Goal: Task Accomplishment & Management: Manage account settings

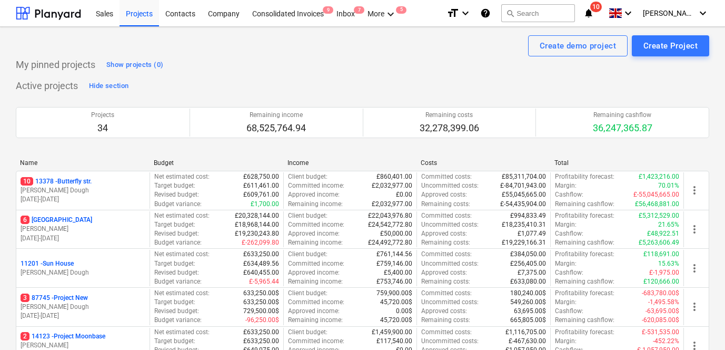
click at [117, 189] on p "[PERSON_NAME] Dough" at bounding box center [83, 190] width 125 height 9
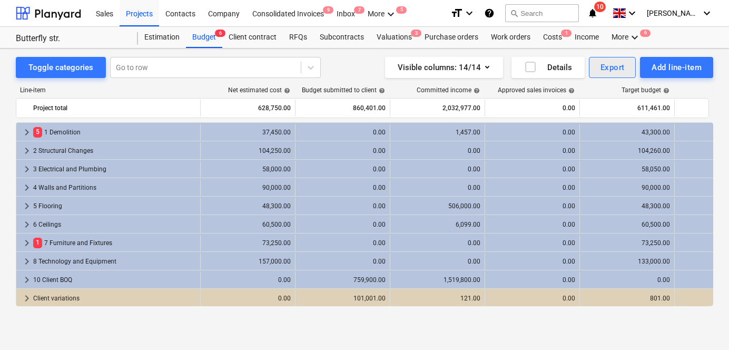
click at [606, 71] on div "Export" at bounding box center [613, 68] width 24 height 14
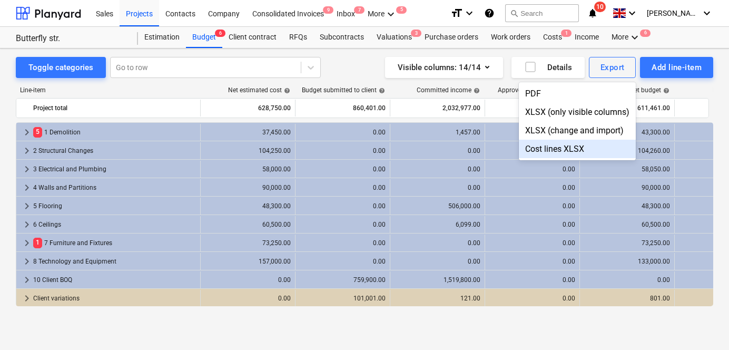
click at [561, 147] on div "Cost lines XLSX" at bounding box center [577, 149] width 117 height 18
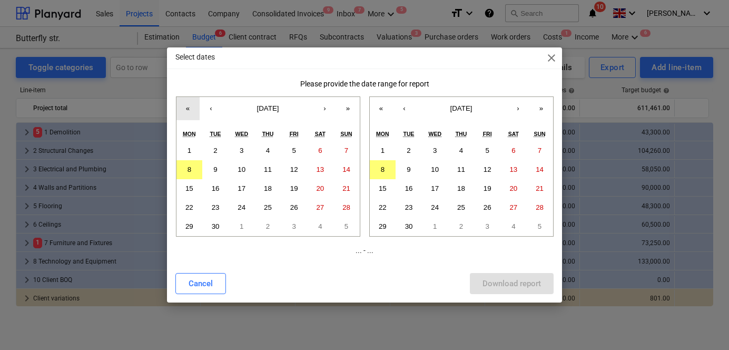
click at [190, 111] on button "«" at bounding box center [187, 108] width 23 height 23
click at [190, 111] on div "« ‹ [DATE] › » Mon Tue Wed Thu Fri Sat Sun 1 2 3 4 5 6 7 8 9 10 11 12 13 14 15 …" at bounding box center [268, 166] width 184 height 140
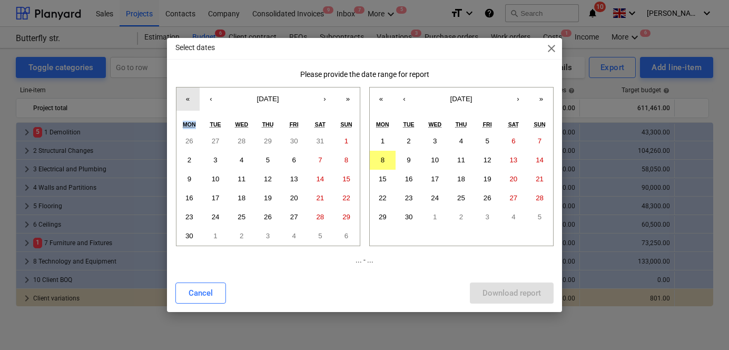
click at [190, 111] on div "« ‹ [DATE] › » Mon Tue Wed Thu Fri Sat Sun 26 27 28 29 30 31 1 2 3 4 5 6 7 8 9 …" at bounding box center [268, 166] width 184 height 159
click at [189, 100] on button "«" at bounding box center [187, 98] width 23 height 23
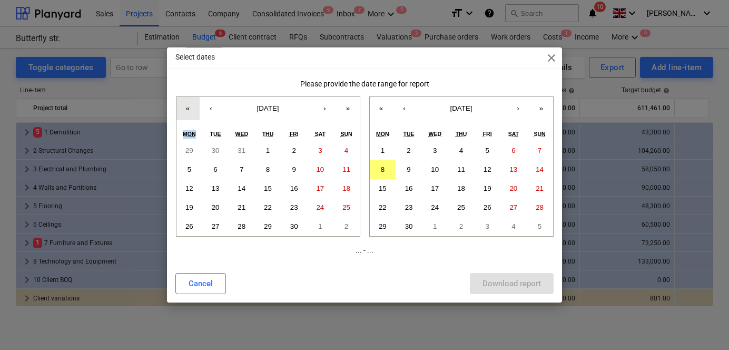
click at [189, 100] on button "«" at bounding box center [187, 108] width 23 height 23
click at [267, 150] on abbr "3" at bounding box center [268, 150] width 4 height 8
click at [418, 226] on button "30" at bounding box center [409, 226] width 26 height 19
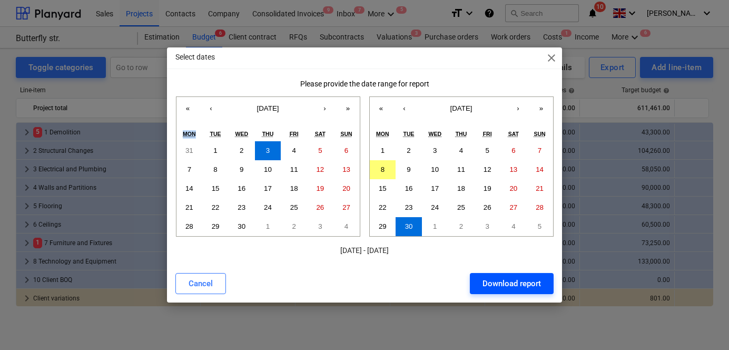
click at [514, 285] on div "Download report" at bounding box center [512, 284] width 58 height 14
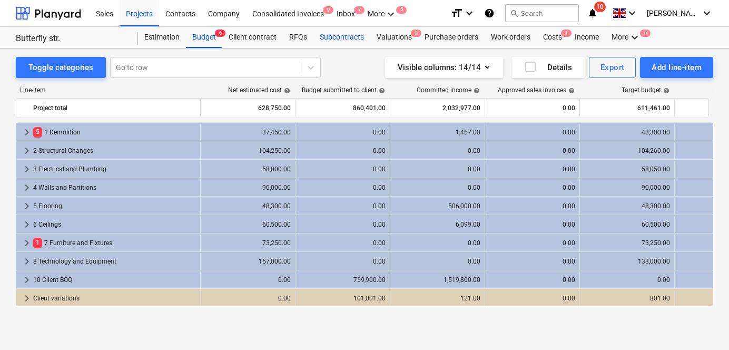
click at [332, 37] on div "Subcontracts" at bounding box center [341, 37] width 57 height 21
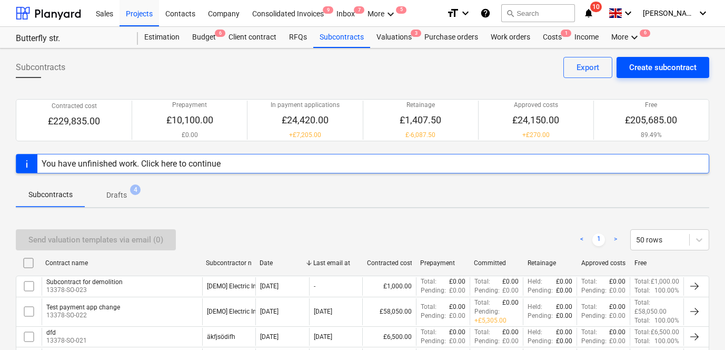
click at [681, 67] on div "Create subcontract" at bounding box center [663, 68] width 67 height 14
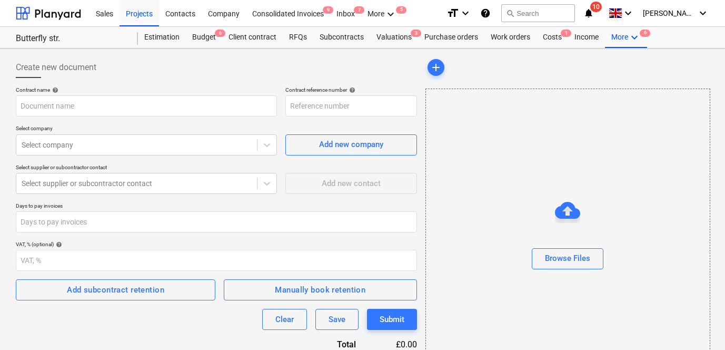
type input "13378-SO-024"
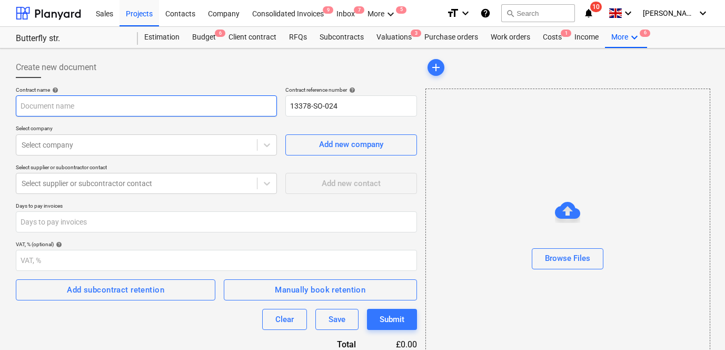
click at [189, 108] on input "text" at bounding box center [146, 105] width 261 height 21
type input "Hejh"
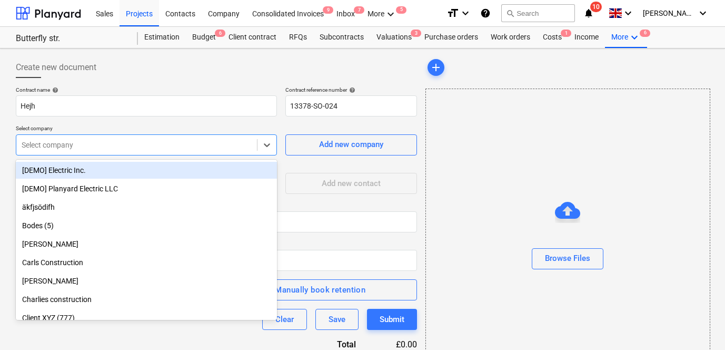
click at [118, 135] on div "Select company" at bounding box center [146, 144] width 261 height 21
click at [106, 168] on div "[DEMO] Electric Inc." at bounding box center [146, 170] width 261 height 17
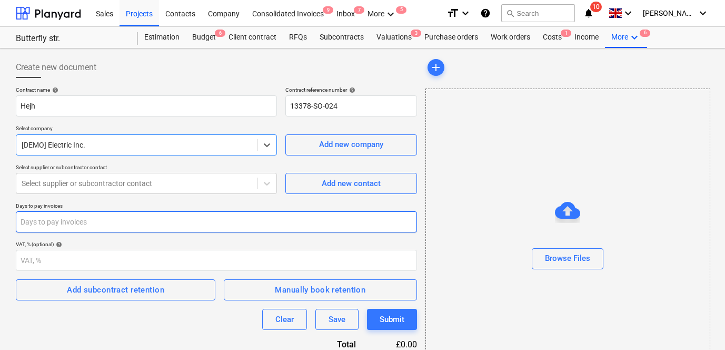
scroll to position [48, 0]
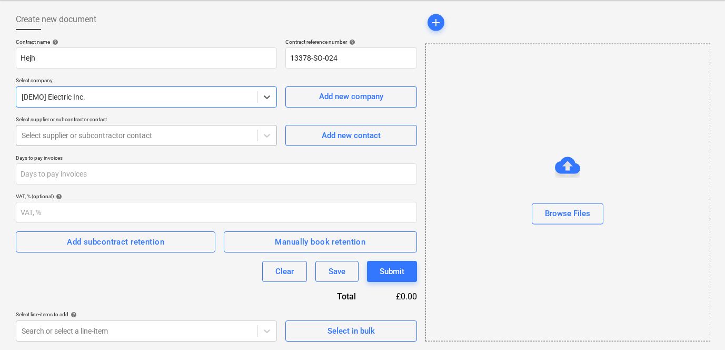
click at [191, 128] on div "Select supplier or subcontractor contact" at bounding box center [136, 135] width 241 height 15
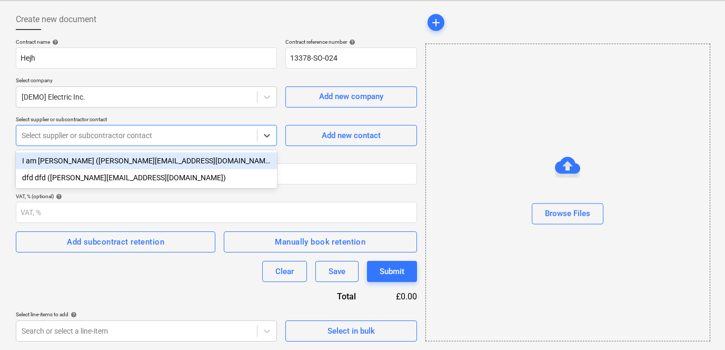
click at [165, 166] on div "I am [PERSON_NAME] ([PERSON_NAME][EMAIL_ADDRESS][DOMAIN_NAME])" at bounding box center [146, 160] width 261 height 17
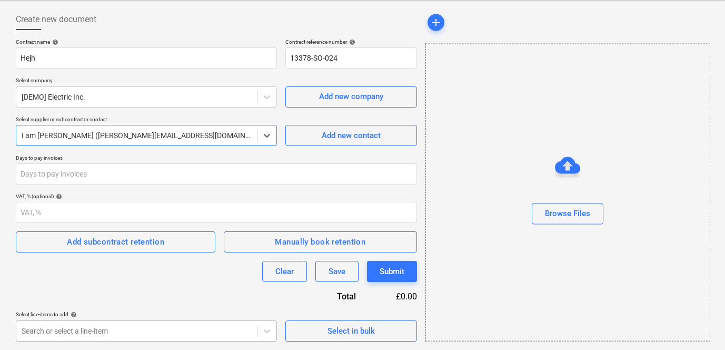
click at [254, 302] on body "Sales Projects Contacts Company Consolidated Invoices 9 Inbox 7 More keyboard_a…" at bounding box center [362, 127] width 725 height 350
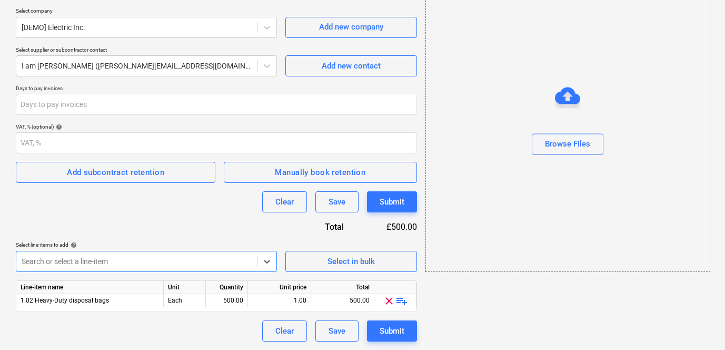
scroll to position [117, 0]
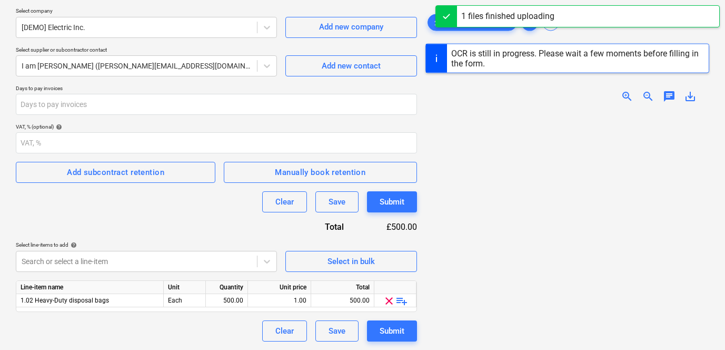
scroll to position [199, 0]
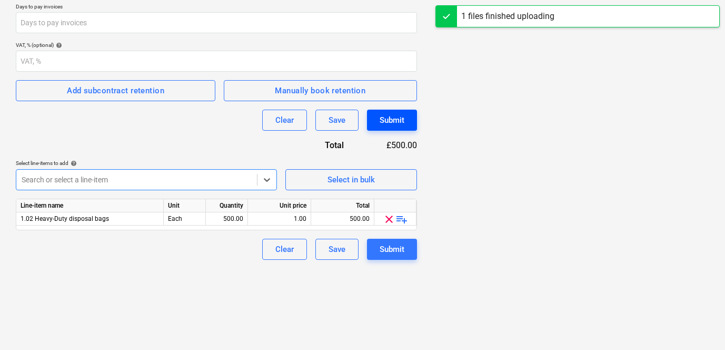
click at [383, 120] on div "Submit" at bounding box center [392, 120] width 25 height 14
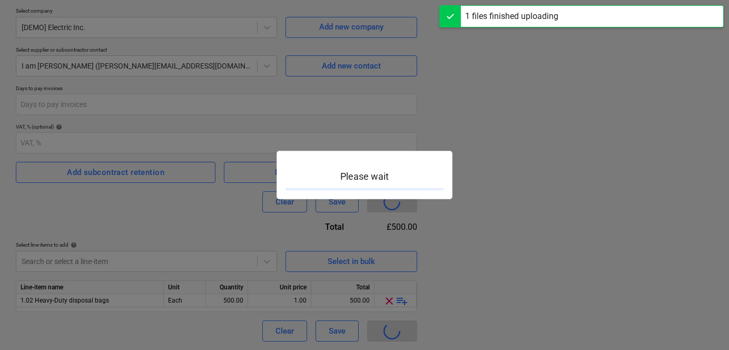
type input "13378-SO-024"
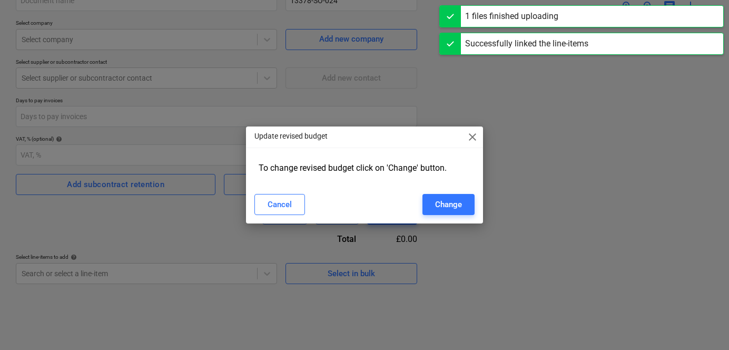
scroll to position [105, 0]
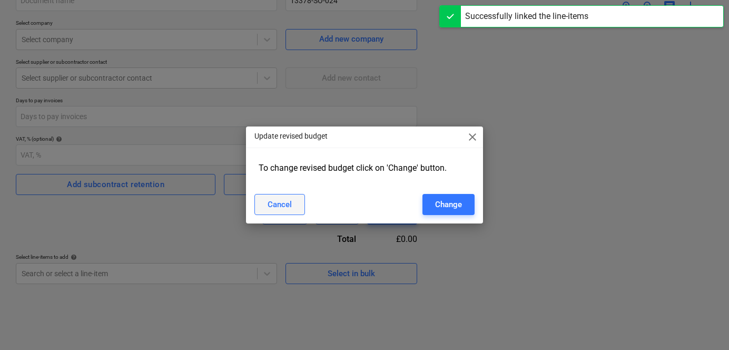
click at [283, 204] on div "Cancel" at bounding box center [280, 205] width 24 height 14
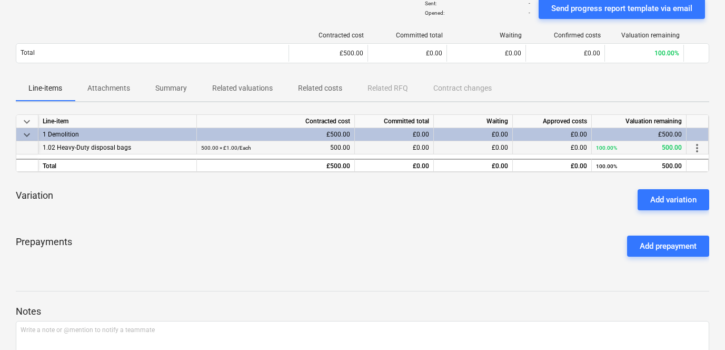
scroll to position [65, 0]
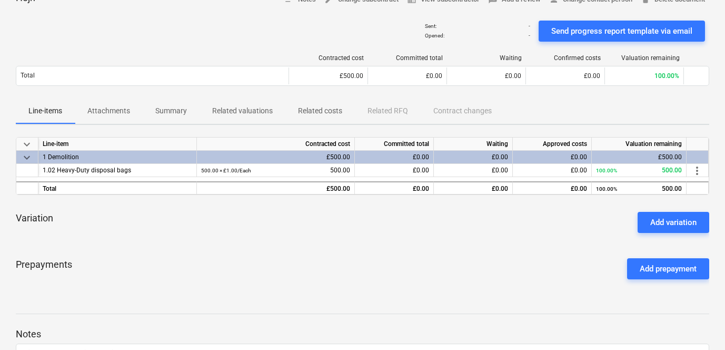
click at [108, 108] on p "Attachments" at bounding box center [108, 110] width 43 height 11
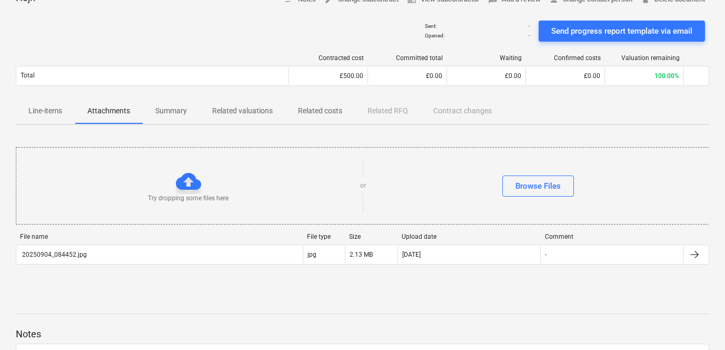
click at [172, 111] on p "Summary" at bounding box center [171, 110] width 32 height 11
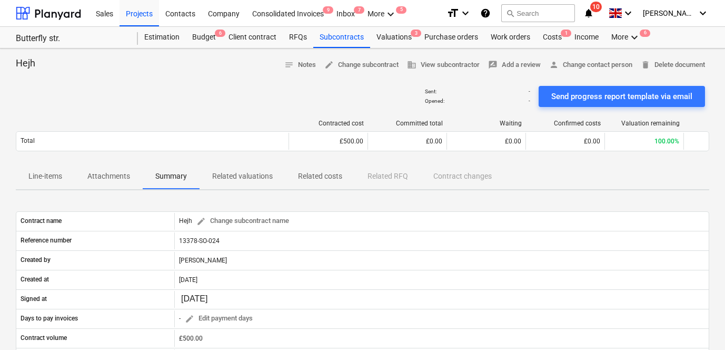
click at [347, 179] on span "Related costs" at bounding box center [321, 176] width 70 height 17
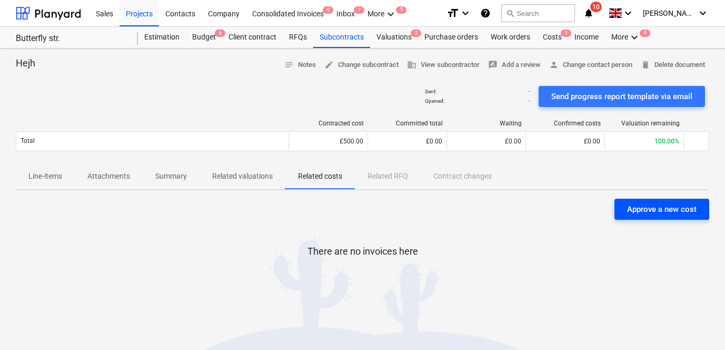
click at [652, 210] on div "Approve a new cost" at bounding box center [662, 209] width 70 height 14
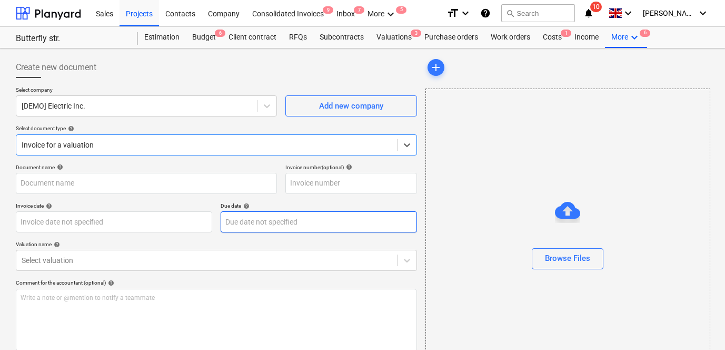
scroll to position [60, 0]
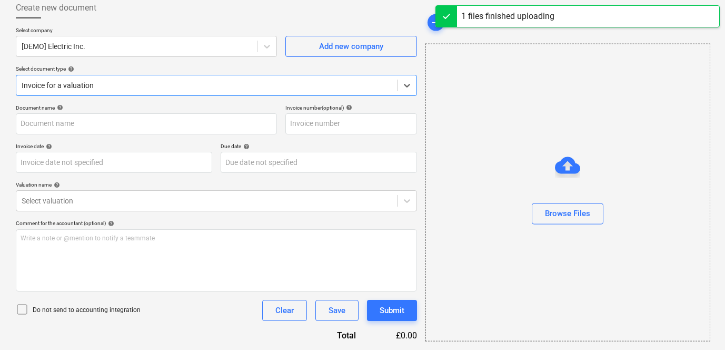
type input "20250904_084452.jpg"
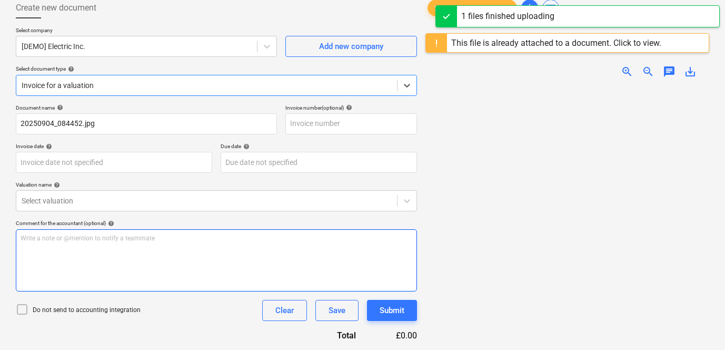
scroll to position [88, 0]
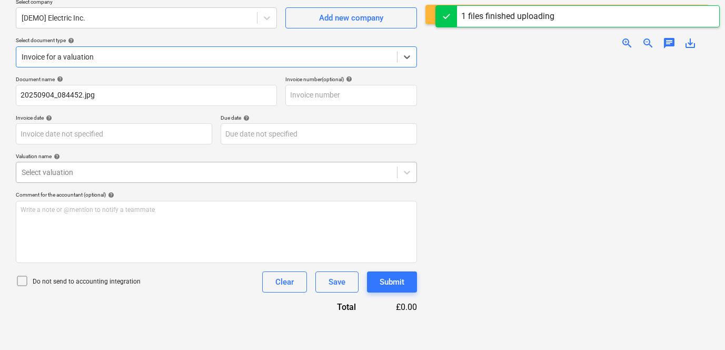
click at [193, 180] on div "Select valuation" at bounding box center [206, 172] width 381 height 15
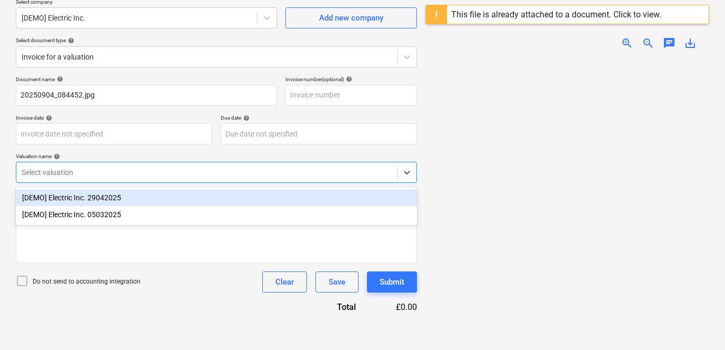
click at [172, 150] on div "Document name help 20250904_084452.jpg Invoice number (optional) help Invoice d…" at bounding box center [216, 194] width 401 height 237
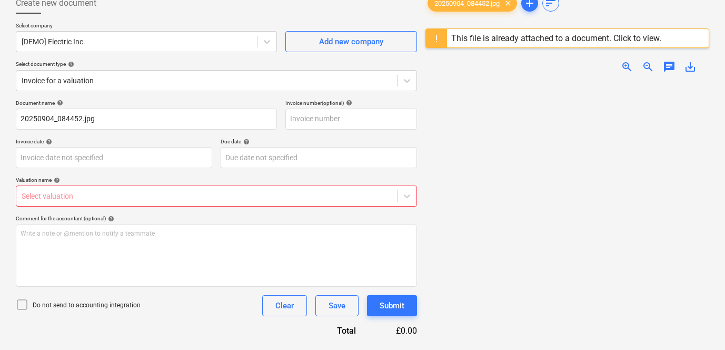
scroll to position [54, 0]
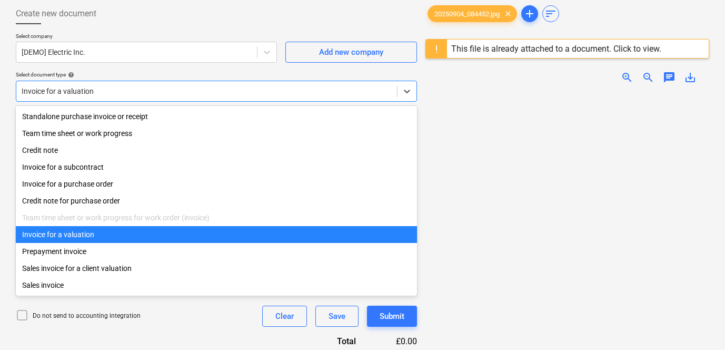
click at [171, 94] on div at bounding box center [207, 91] width 370 height 11
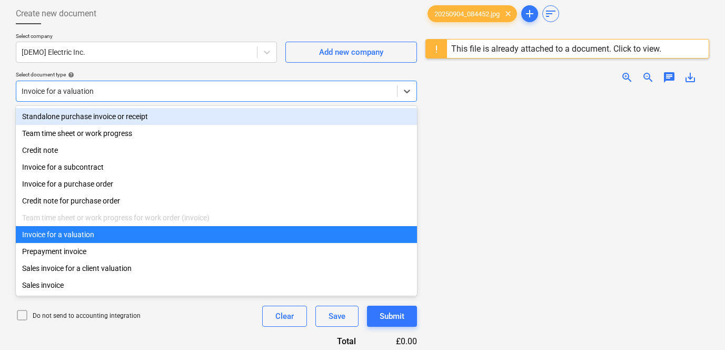
click at [92, 120] on div "Standalone purchase invoice or receipt" at bounding box center [216, 116] width 401 height 17
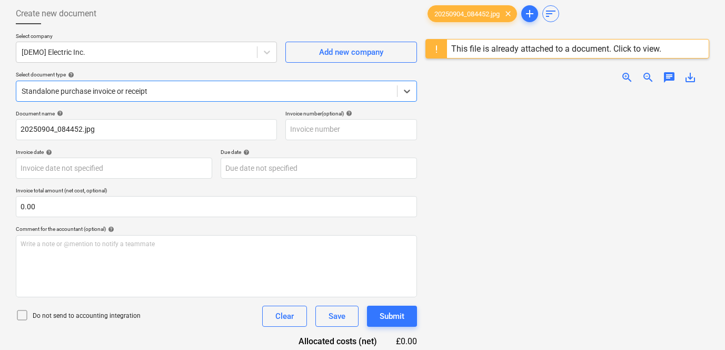
click at [97, 94] on div at bounding box center [207, 91] width 370 height 11
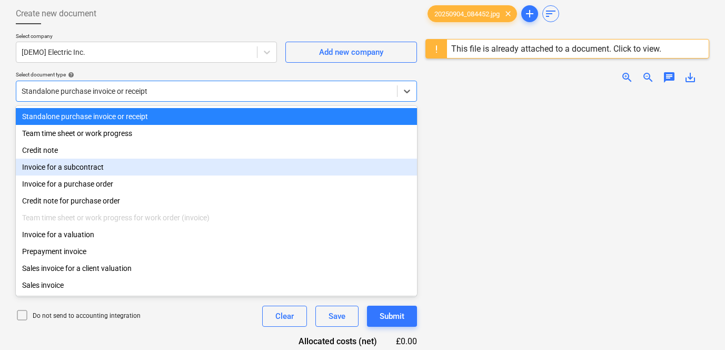
click at [67, 167] on div "Invoice for a subcontract" at bounding box center [216, 167] width 401 height 17
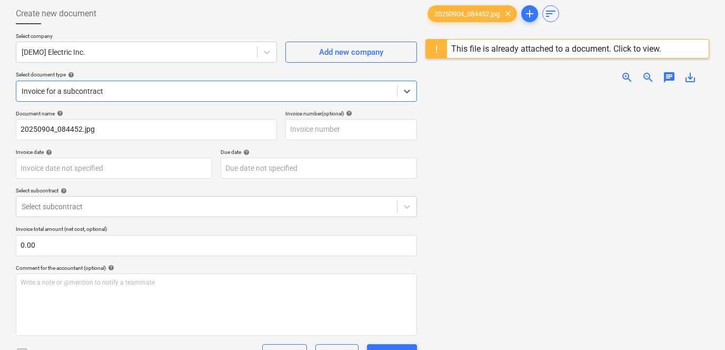
click at [96, 234] on div "Invoice total amount (net cost, optional) 0.00" at bounding box center [216, 240] width 401 height 30
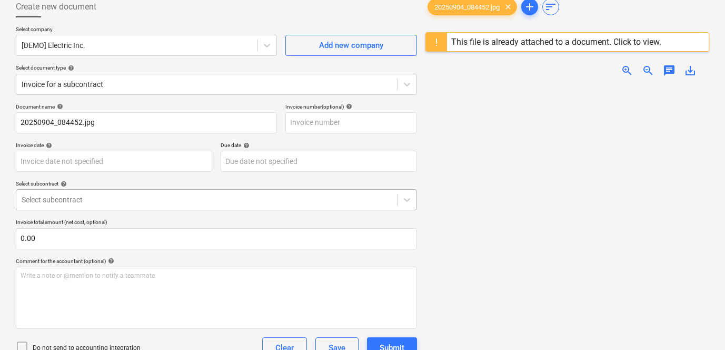
click at [102, 210] on body "Sales Projects Contacts Company Consolidated Invoices 9 Inbox 7 More keyboard_a…" at bounding box center [362, 114] width 725 height 350
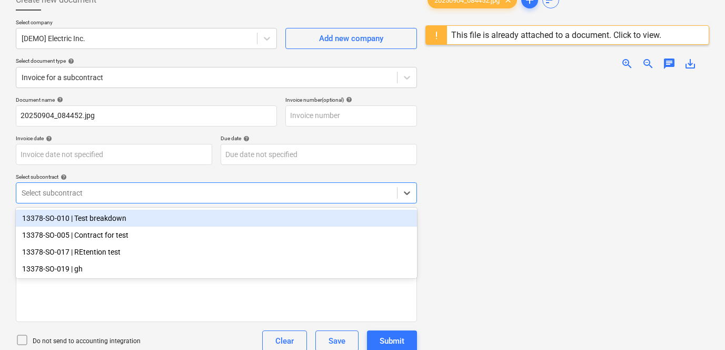
scroll to position [68, 0]
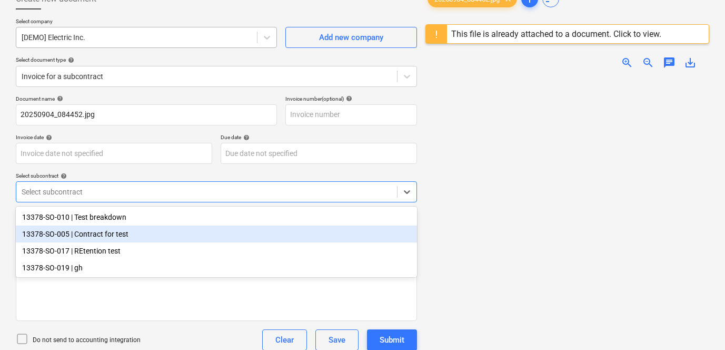
click at [133, 43] on div "[DEMO] Electric Inc." at bounding box center [136, 37] width 241 height 15
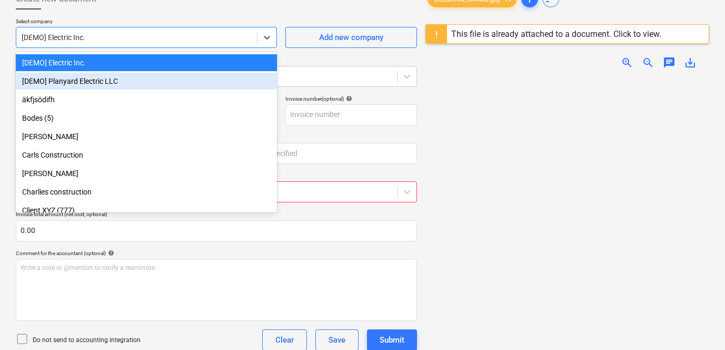
click at [113, 81] on div "[DEMO] Planyard Electric LLC" at bounding box center [146, 81] width 261 height 17
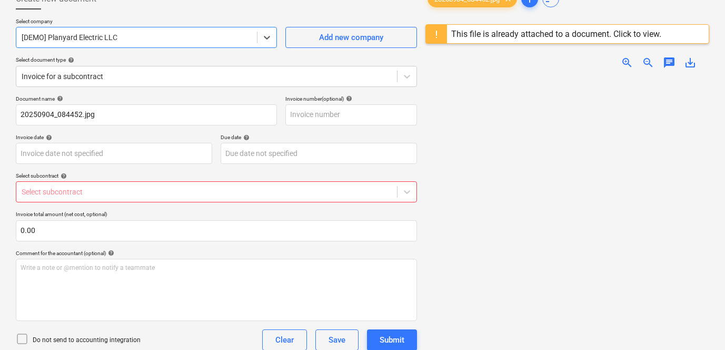
click at [133, 202] on div "Select subcontract" at bounding box center [216, 191] width 401 height 21
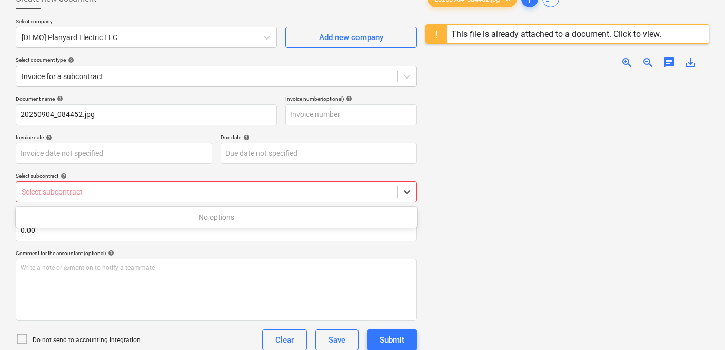
click at [133, 191] on div at bounding box center [207, 192] width 370 height 11
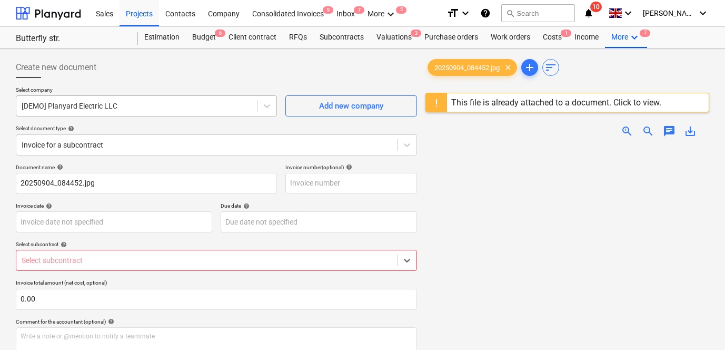
click at [182, 102] on div at bounding box center [137, 106] width 230 height 11
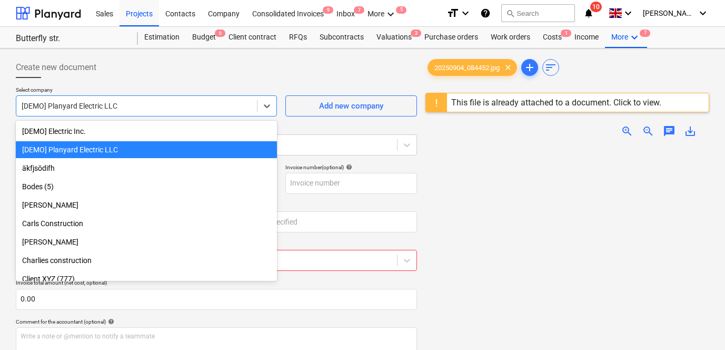
scroll to position [18, 0]
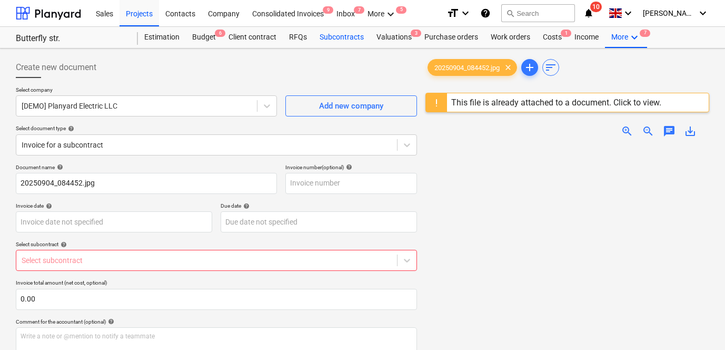
click at [323, 38] on div "Subcontracts" at bounding box center [341, 37] width 57 height 21
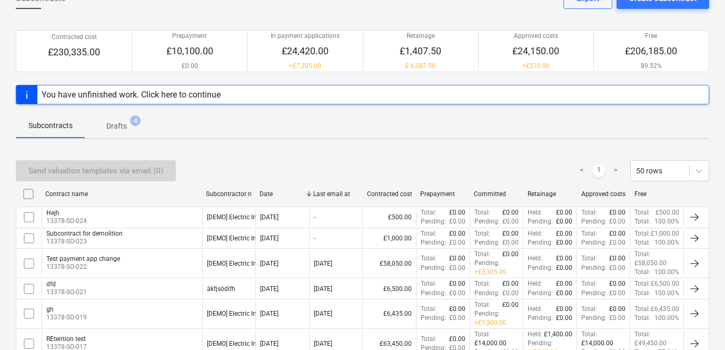
scroll to position [96, 0]
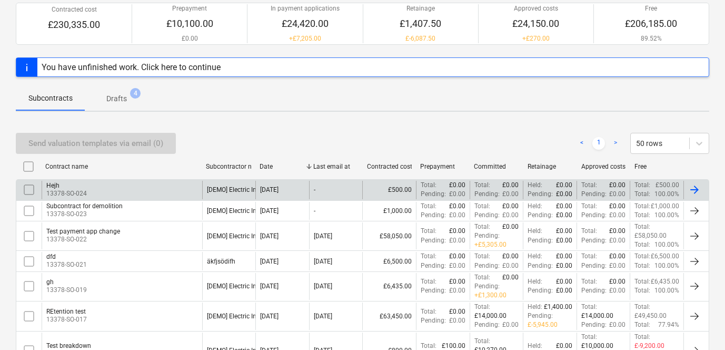
click at [145, 184] on div "Hejh 13378-SO-024" at bounding box center [122, 190] width 161 height 18
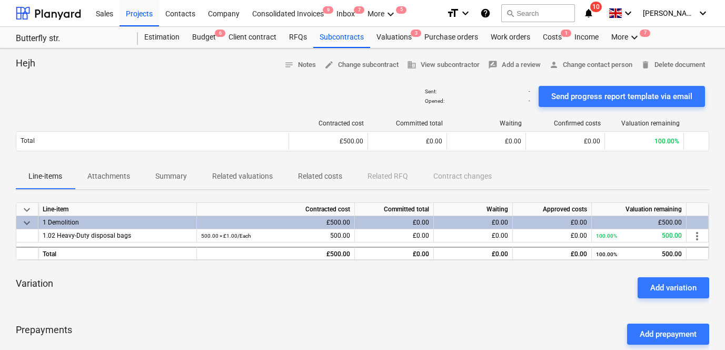
click at [307, 177] on p "Related costs" at bounding box center [320, 176] width 44 height 11
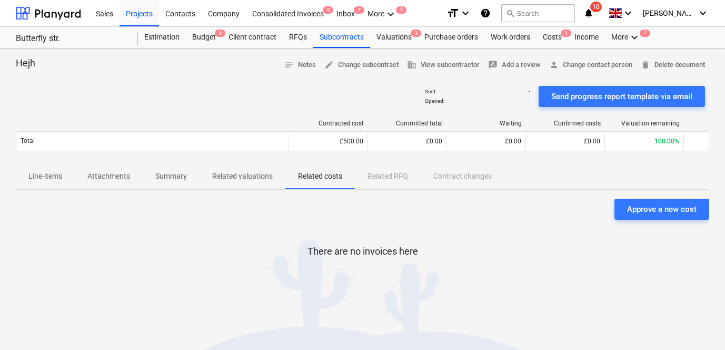
click at [615, 223] on div "There are no invoices here" at bounding box center [363, 288] width 694 height 137
click at [631, 208] on div "Approve a new cost" at bounding box center [662, 209] width 70 height 14
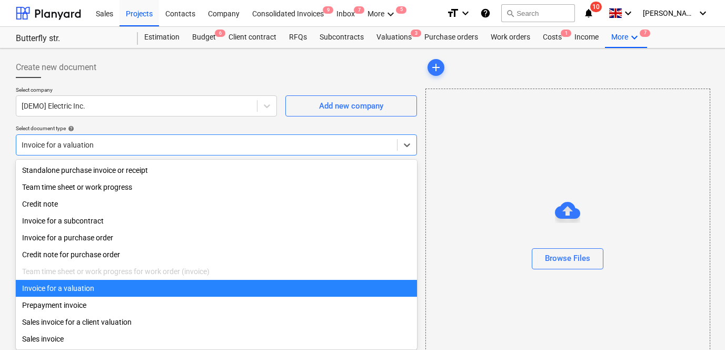
click at [121, 149] on div at bounding box center [207, 145] width 370 height 11
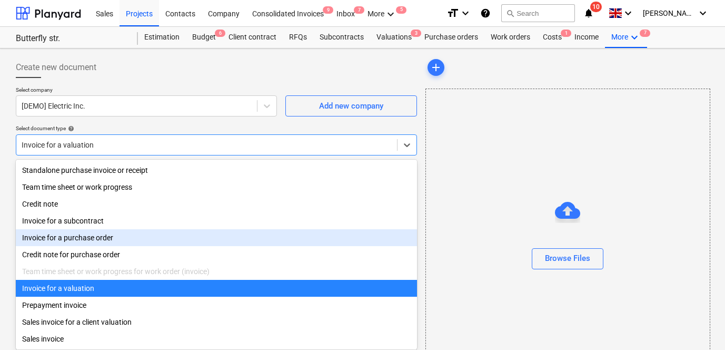
click at [92, 221] on div "Invoice for a subcontract" at bounding box center [216, 220] width 401 height 17
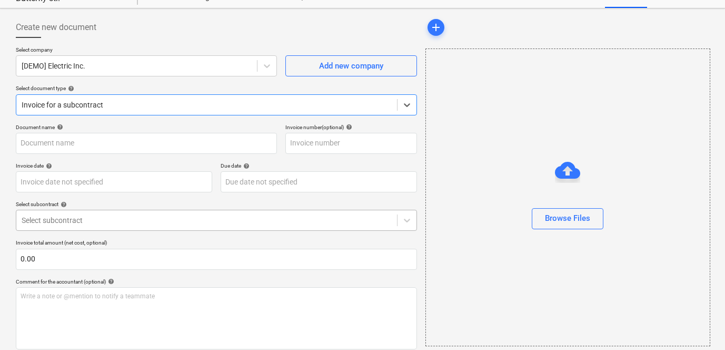
click at [127, 221] on body "Sales Projects Contacts Company Consolidated Invoices 9 Inbox 7 More keyboard_a…" at bounding box center [362, 135] width 725 height 350
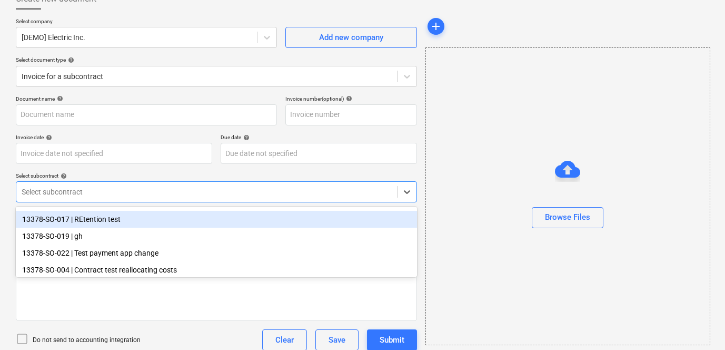
scroll to position [68, 0]
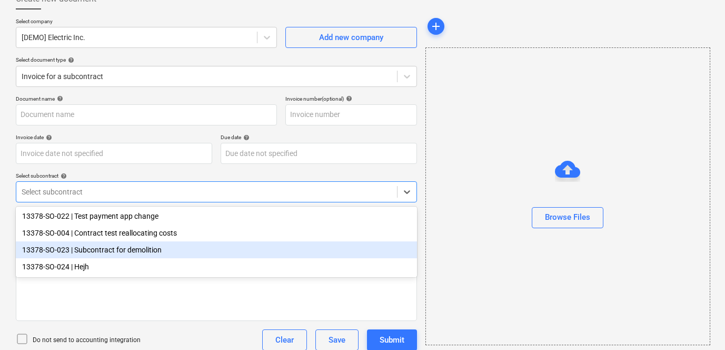
click at [124, 262] on div "13378-SO-024 | Hejh" at bounding box center [216, 266] width 401 height 17
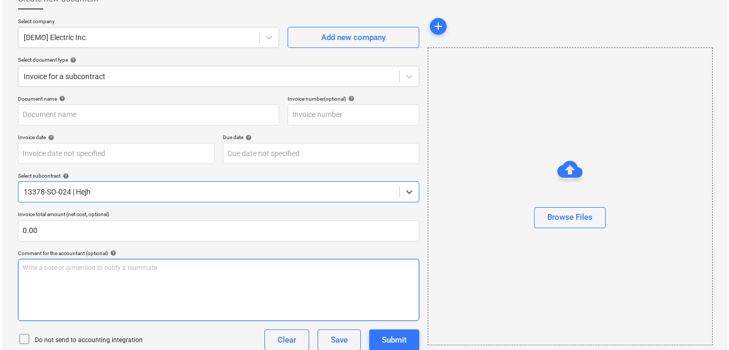
scroll to position [175, 0]
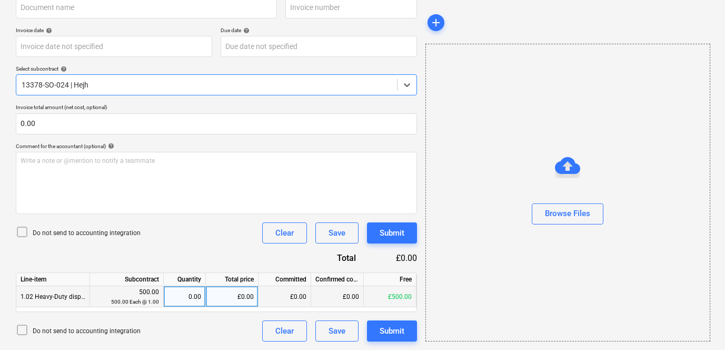
click at [227, 301] on div "£0.00" at bounding box center [232, 296] width 53 height 21
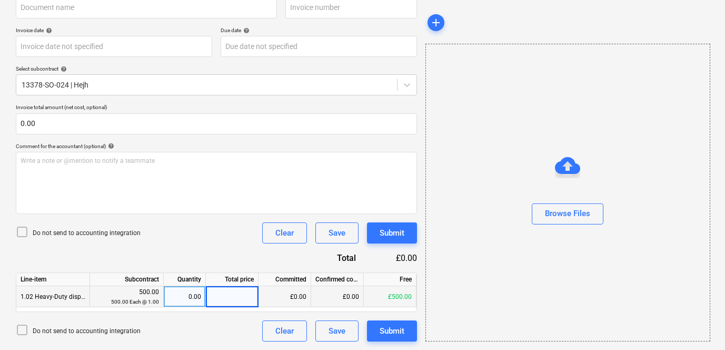
type input "0"
type input "40"
click at [229, 229] on div "Do not send to accounting integration Clear Save Submit" at bounding box center [216, 232] width 401 height 21
click at [387, 342] on div "Create new document Select company [DEMO] Electric Inc. Add new company Select …" at bounding box center [217, 111] width 410 height 468
click at [388, 331] on div "Submit" at bounding box center [392, 331] width 25 height 14
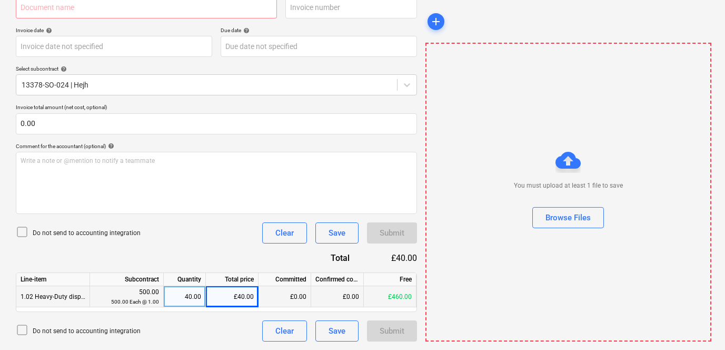
type input "20250904_084452.jpg"
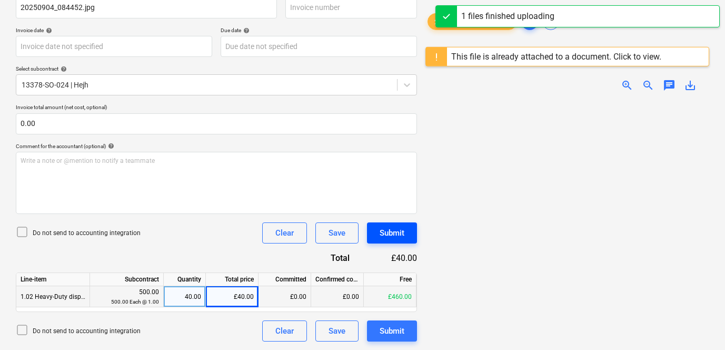
click at [387, 228] on div "Submit" at bounding box center [392, 233] width 25 height 14
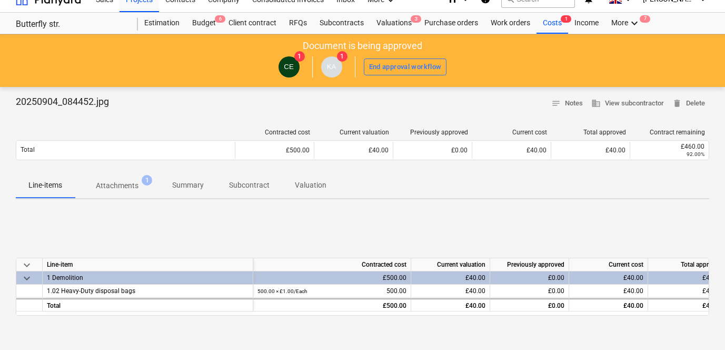
scroll to position [5, 0]
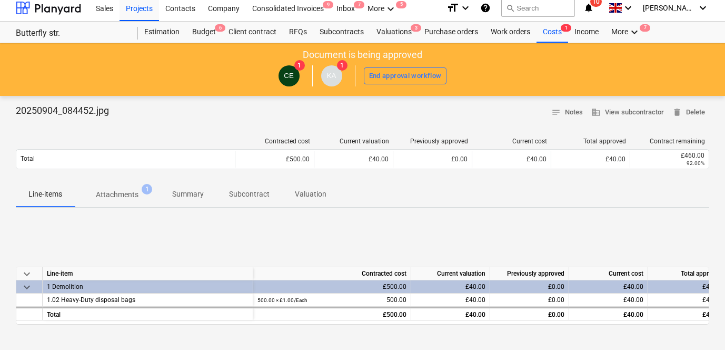
click at [382, 66] on div "[DATE] KA 1 End approval workflow" at bounding box center [362, 76] width 715 height 30
click at [382, 76] on div "End approval workflow" at bounding box center [405, 76] width 73 height 12
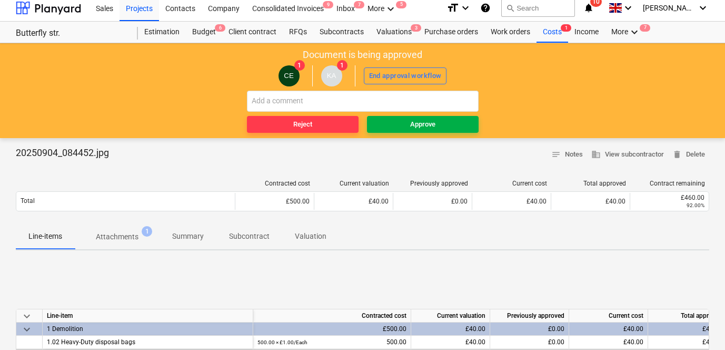
click at [395, 126] on span "Approve" at bounding box center [422, 125] width 103 height 12
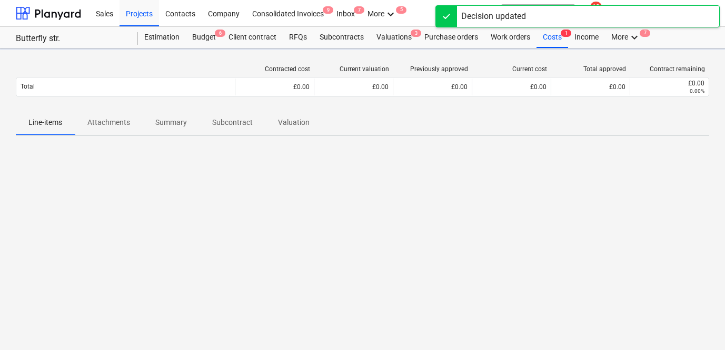
scroll to position [0, 0]
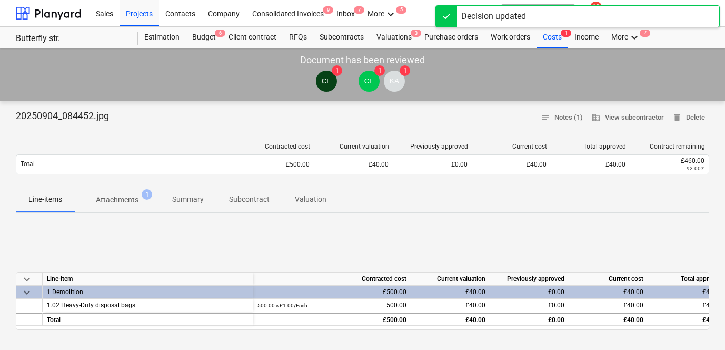
click at [125, 195] on p "Attachments" at bounding box center [117, 199] width 43 height 11
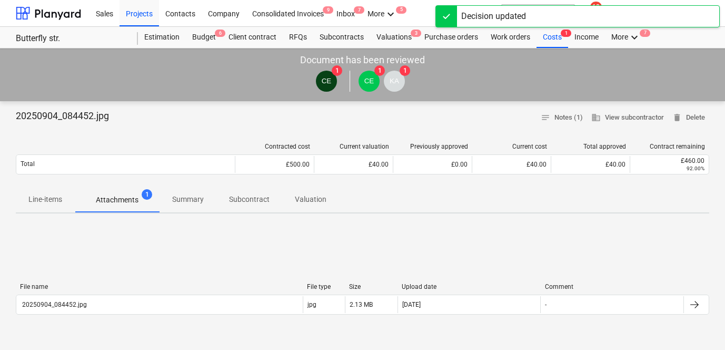
click at [192, 198] on p "Summary" at bounding box center [188, 199] width 32 height 11
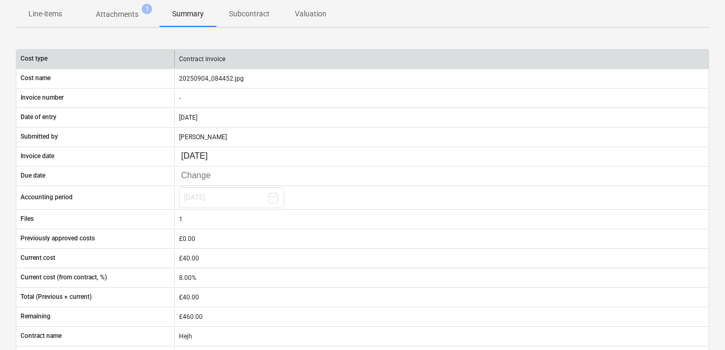
scroll to position [163, 0]
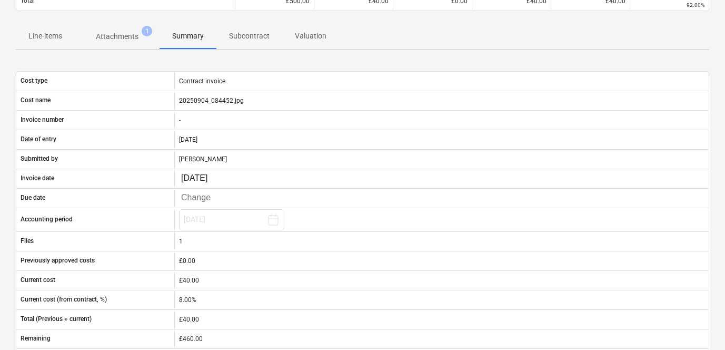
click at [246, 36] on p "Subcontract" at bounding box center [249, 36] width 41 height 11
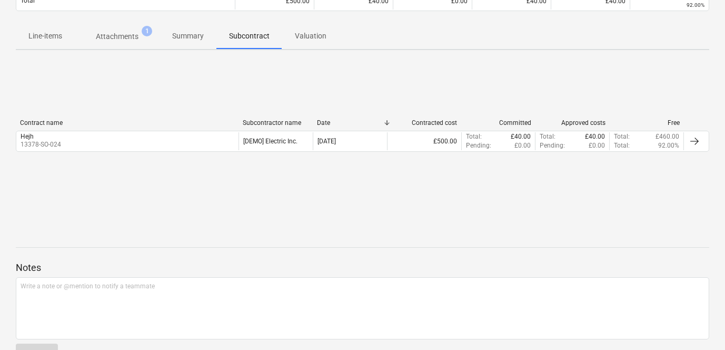
click at [173, 88] on div "Contract name Subcontractor name Date Contracted cost Committed Approved costs …" at bounding box center [363, 137] width 694 height 158
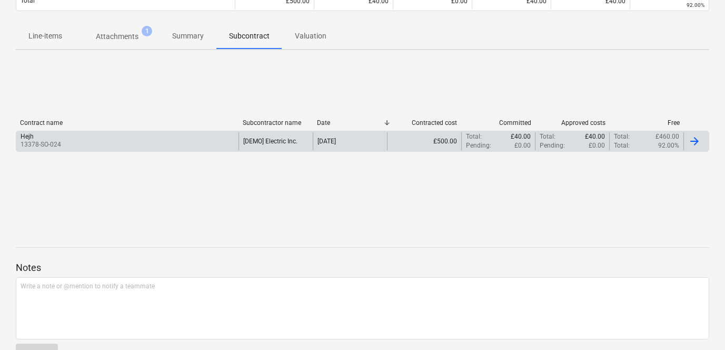
click at [164, 146] on div "Hejh 13378-SO-024" at bounding box center [127, 141] width 222 height 18
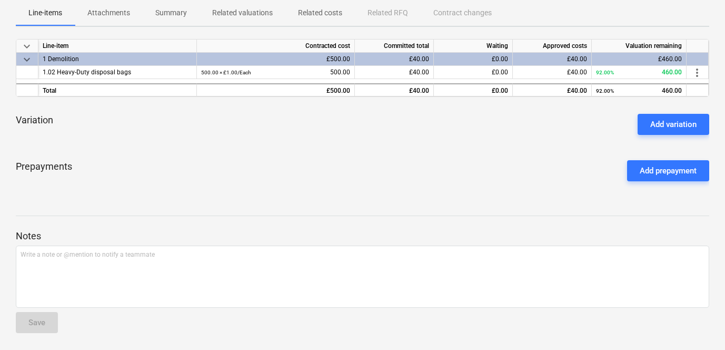
click at [174, 17] on p "Summary" at bounding box center [171, 12] width 32 height 11
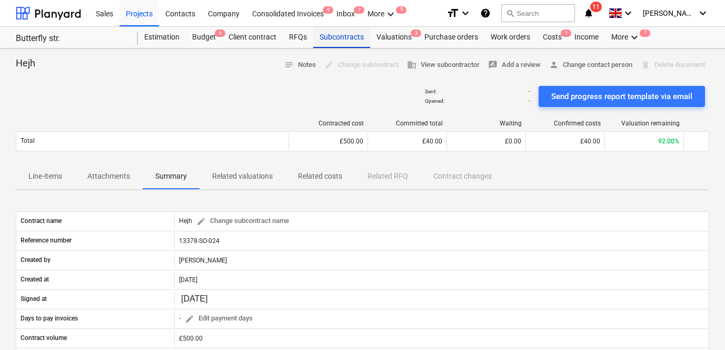
click at [330, 42] on div "Subcontracts" at bounding box center [341, 37] width 57 height 21
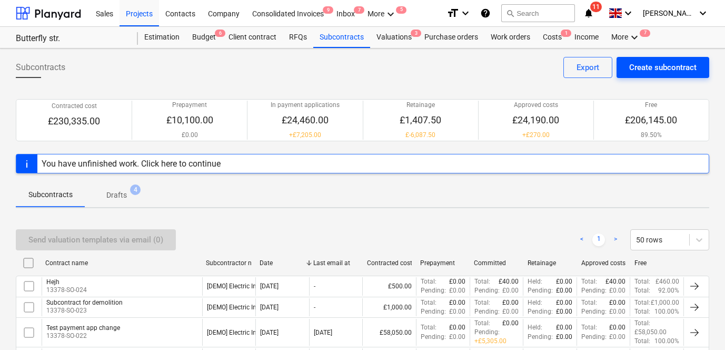
click at [651, 66] on div "Create subcontract" at bounding box center [663, 68] width 67 height 14
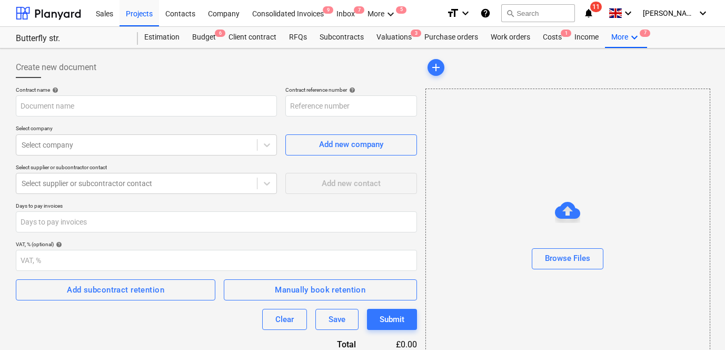
type input "13378-SO-025"
click at [342, 35] on div "Subcontracts" at bounding box center [341, 37] width 57 height 21
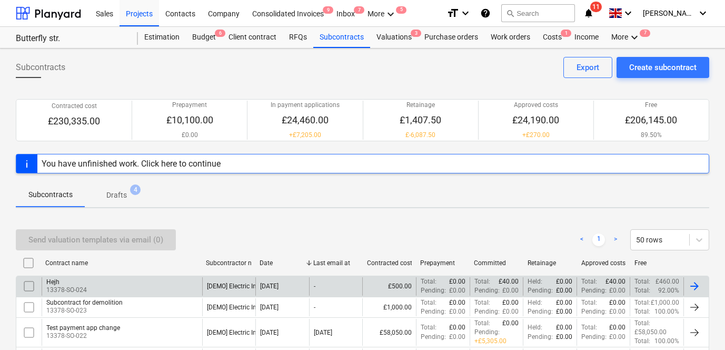
click at [124, 288] on div "Hejh 13378-SO-024" at bounding box center [122, 286] width 161 height 18
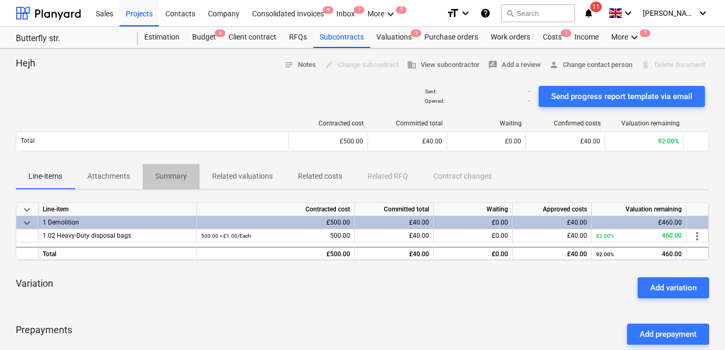
click at [165, 176] on p "Summary" at bounding box center [171, 176] width 32 height 11
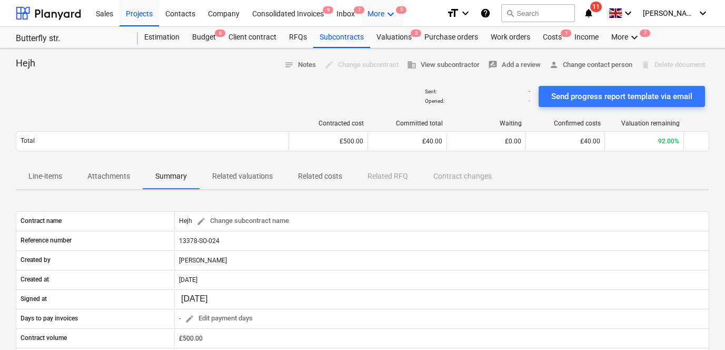
click at [380, 20] on div "More keyboard_arrow_down 5" at bounding box center [382, 12] width 42 height 27
click at [211, 8] on div at bounding box center [362, 175] width 725 height 350
click at [212, 11] on div "Company" at bounding box center [224, 12] width 44 height 27
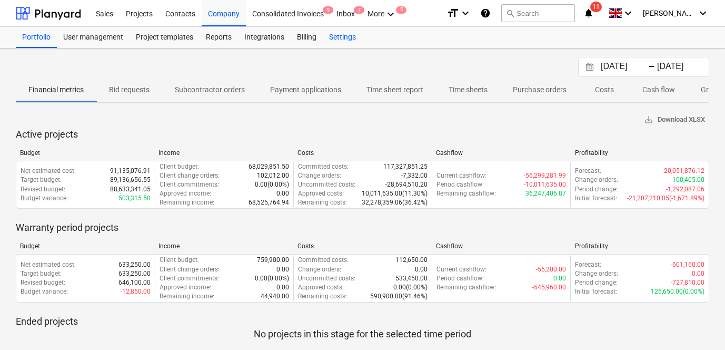
click at [326, 44] on div "Settings" at bounding box center [343, 37] width 40 height 21
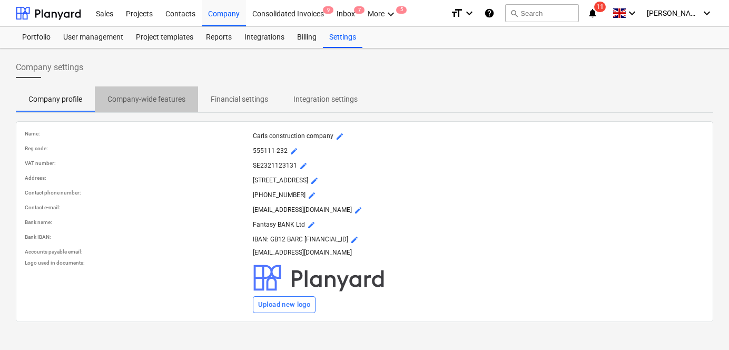
click at [152, 94] on p "Company-wide features" at bounding box center [146, 99] width 78 height 11
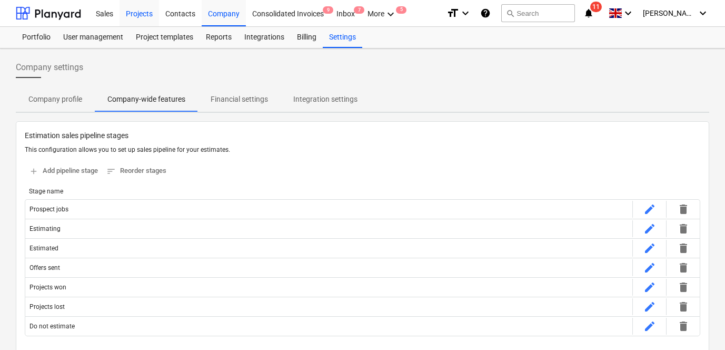
click at [142, 14] on div "Projects" at bounding box center [140, 12] width 40 height 27
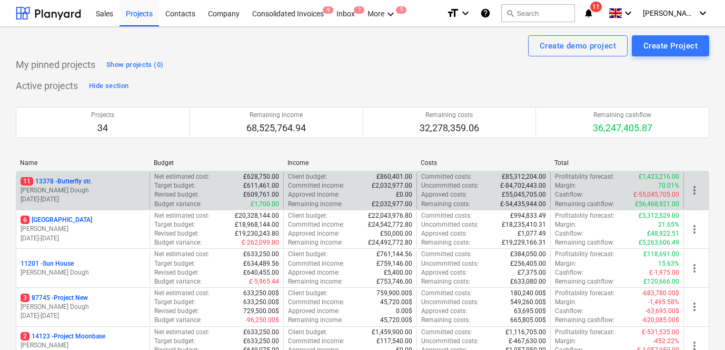
click at [132, 182] on div "11 [STREET_ADDRESS]" at bounding box center [83, 181] width 125 height 9
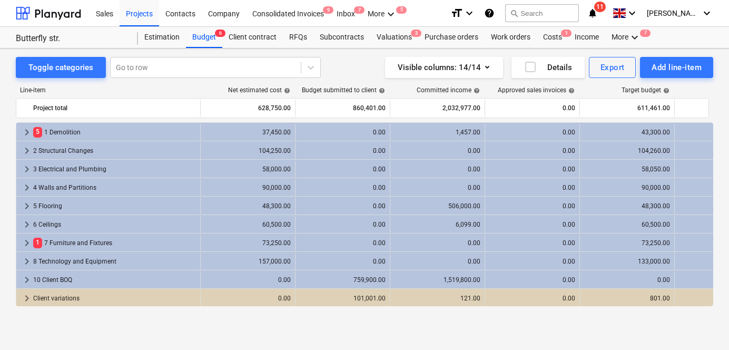
click at [335, 49] on div "Toggle categories Go to row Visible columns : 14/14 Details Export Add line-ite…" at bounding box center [364, 187] width 729 height 279
click at [341, 37] on div "Subcontracts" at bounding box center [341, 37] width 57 height 21
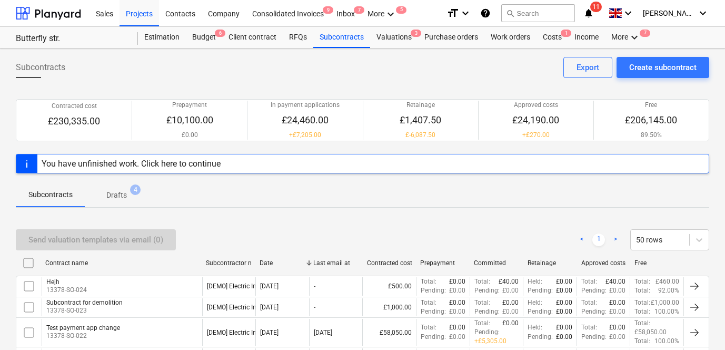
click at [654, 55] on div "Subcontracts Create subcontract Export Contracted cost £230,335.00 Prepayment £…" at bounding box center [362, 331] width 725 height 566
click at [651, 64] on div "Create subcontract" at bounding box center [663, 68] width 67 height 14
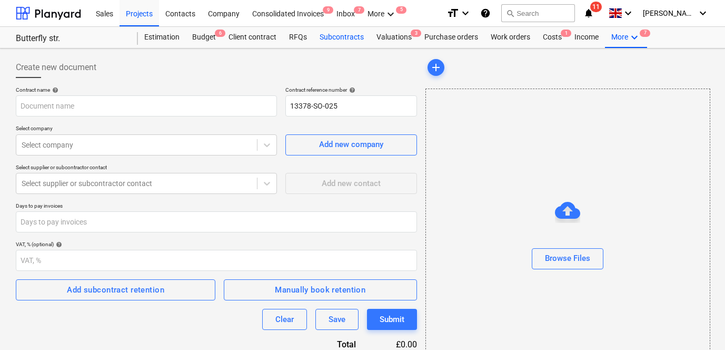
click at [327, 37] on div "Subcontracts" at bounding box center [341, 37] width 57 height 21
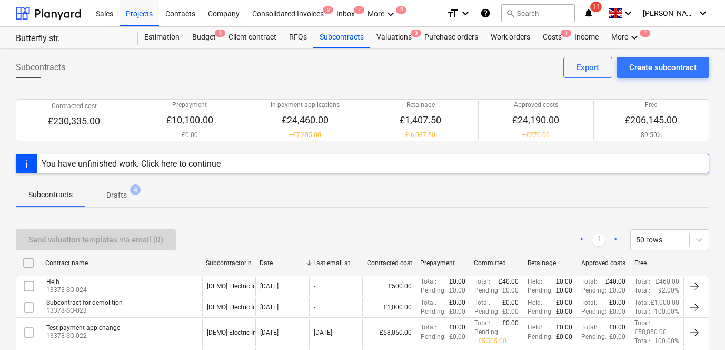
click at [153, 269] on div "Contract name" at bounding box center [121, 262] width 161 height 17
checkbox input "false"
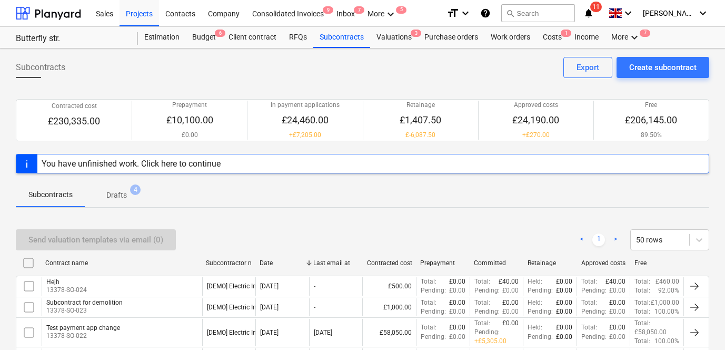
checkbox input "false"
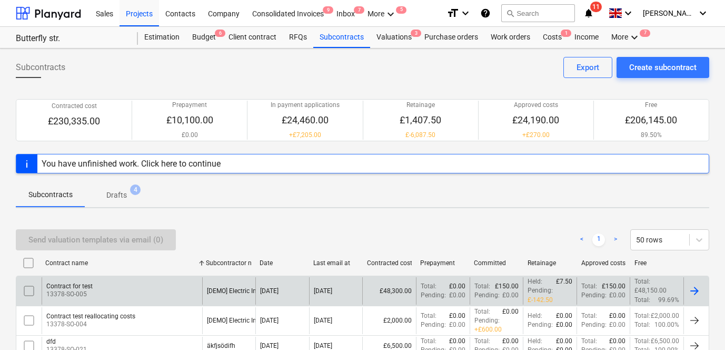
click at [149, 279] on div "Contract for test 13378-SO-005" at bounding box center [122, 290] width 161 height 27
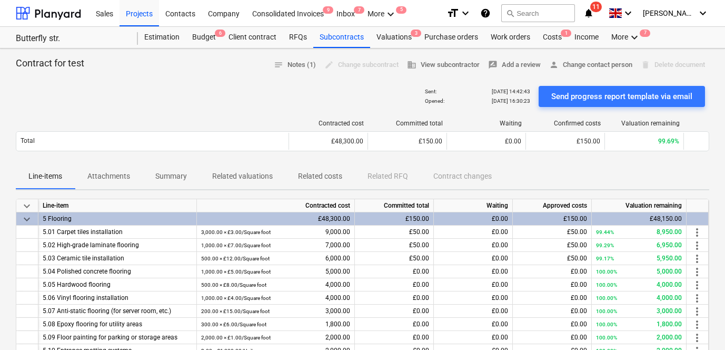
click at [218, 187] on button "Related valuations" at bounding box center [243, 176] width 86 height 25
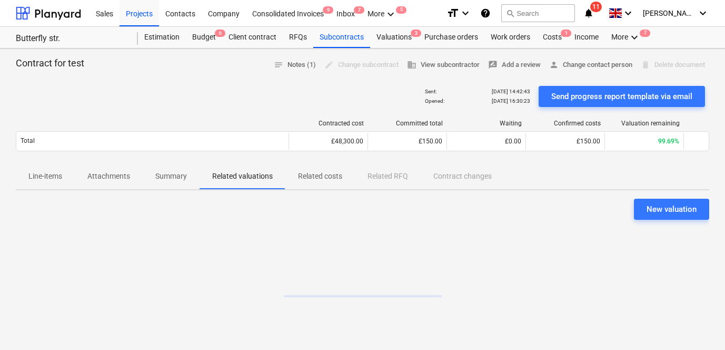
click at [165, 175] on p "Summary" at bounding box center [171, 176] width 32 height 11
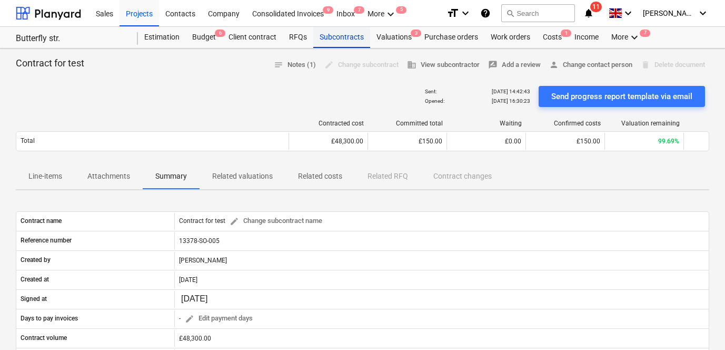
click at [340, 36] on div "Subcontracts" at bounding box center [341, 37] width 57 height 21
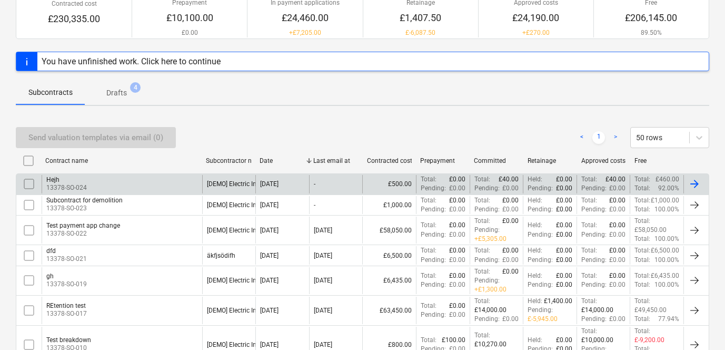
scroll to position [91, 0]
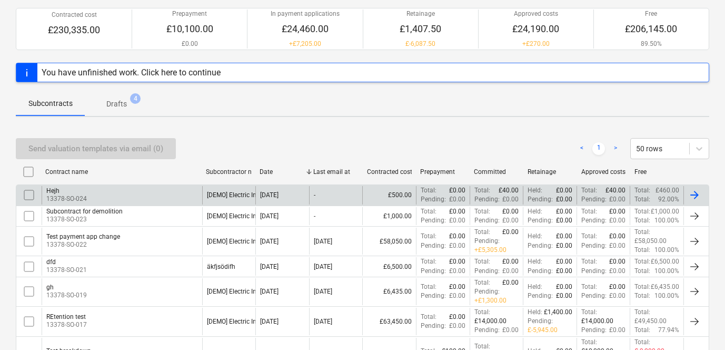
click at [192, 194] on div "Hejh 13378-SO-024" at bounding box center [122, 195] width 161 height 18
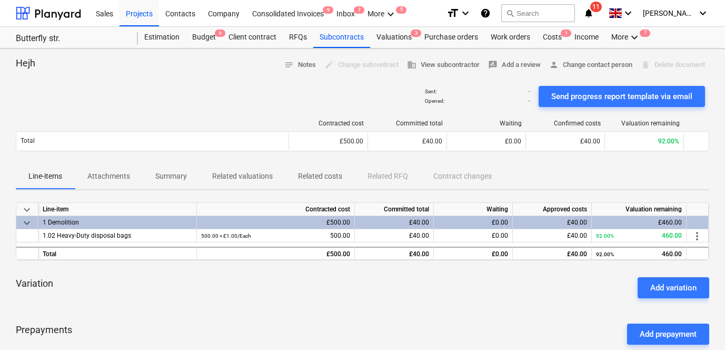
scroll to position [142, 0]
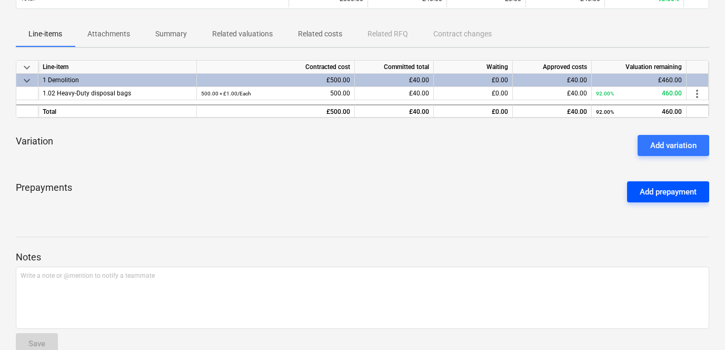
click at [648, 188] on div "Add prepayment" at bounding box center [668, 192] width 57 height 14
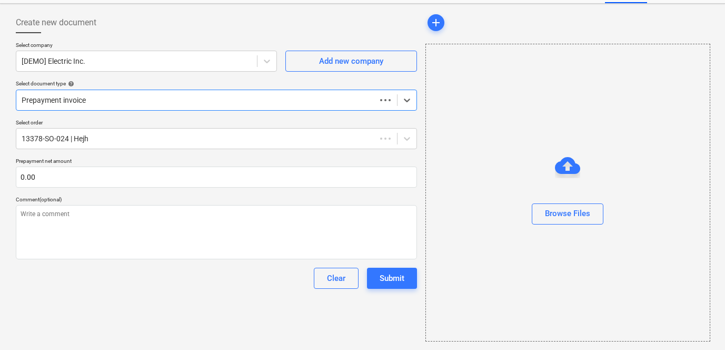
scroll to position [45, 0]
type textarea "x"
click at [76, 194] on div "Select order 13378-SO-024 | Hejh Prepayment net amount 0.00 Comment (optional) …" at bounding box center [216, 204] width 401 height 170
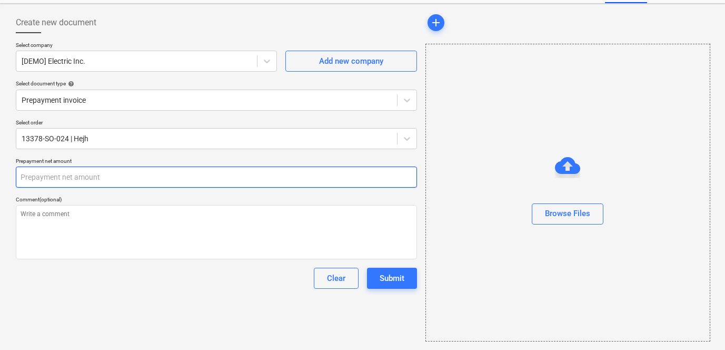
click at [84, 184] on input "text" at bounding box center [216, 176] width 401 height 21
type textarea "x"
type input "1"
type textarea "x"
type input "10"
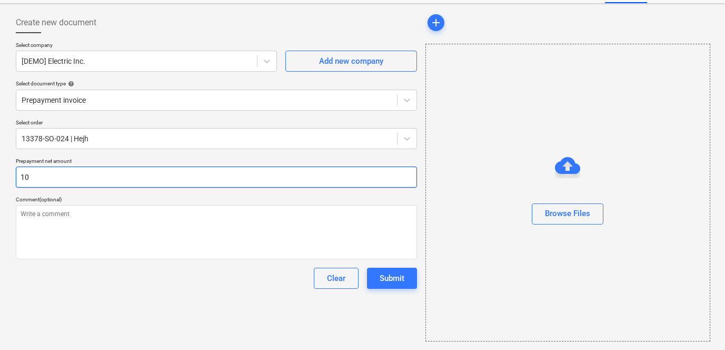
type textarea "x"
type input "100"
type textarea "x"
type input "1000"
type textarea "x"
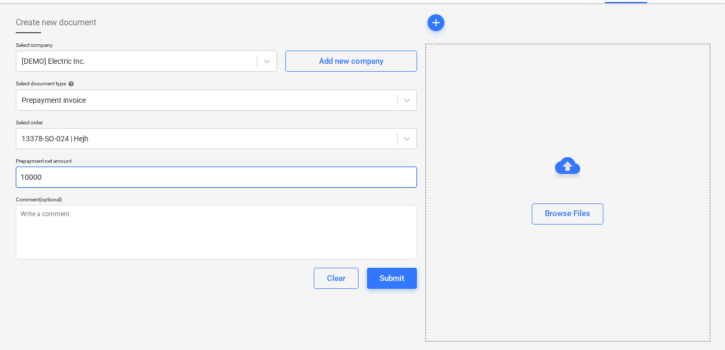
type input "10000"
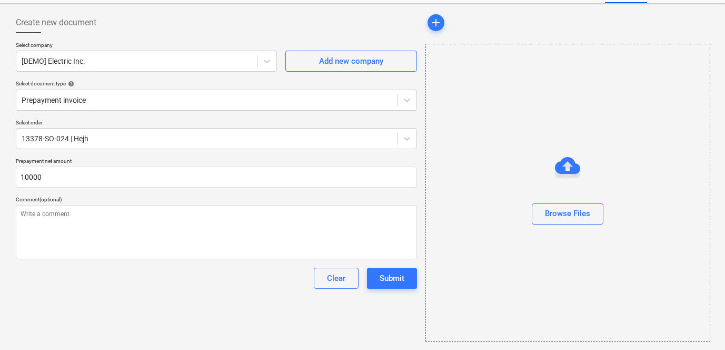
type textarea "x"
click at [42, 293] on div "Create new document Select company [DEMO] Electric Inc. Add new company Select …" at bounding box center [217, 177] width 410 height 338
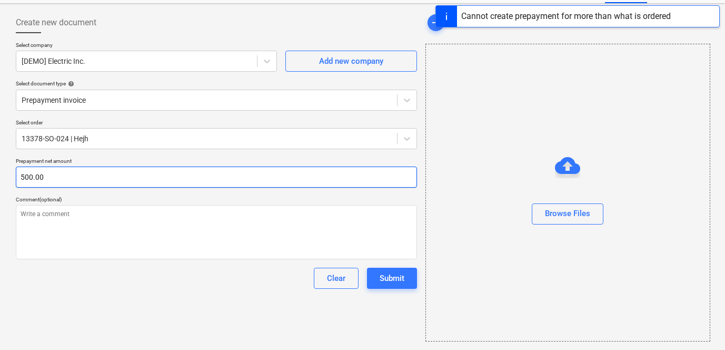
type input "500"
click at [164, 170] on input "500" at bounding box center [216, 176] width 401 height 21
type textarea "x"
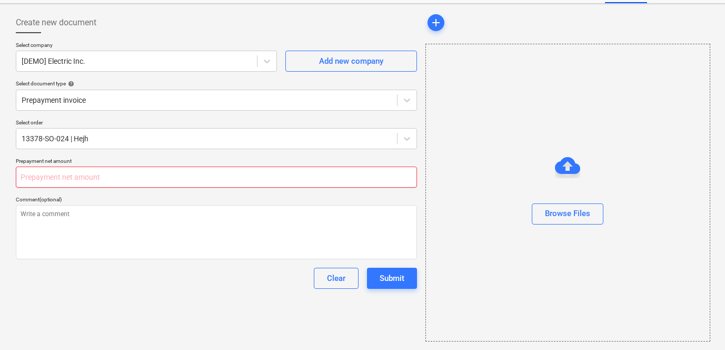
type textarea "x"
type input "2"
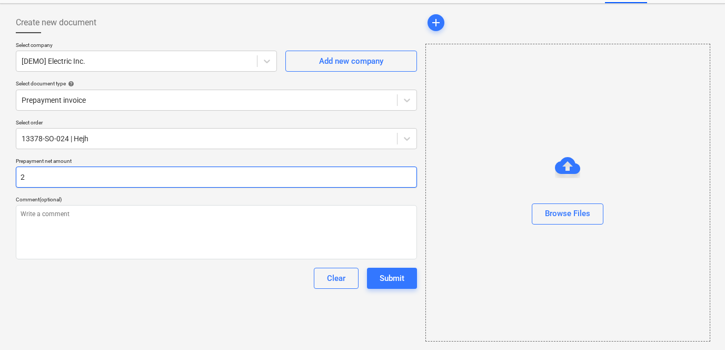
type textarea "x"
type input "25"
type textarea "x"
type input "250"
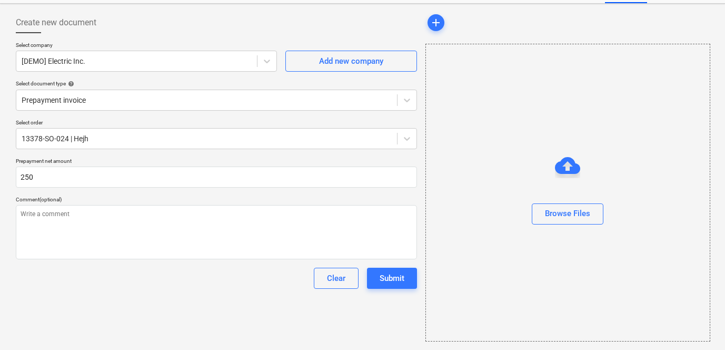
type textarea "x"
type input "250.00"
click at [93, 282] on div "Clear Submit" at bounding box center [216, 278] width 401 height 21
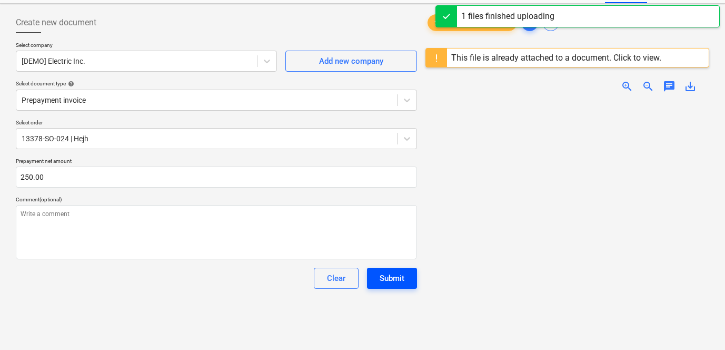
click at [396, 272] on div "Submit" at bounding box center [392, 278] width 25 height 14
type textarea "x"
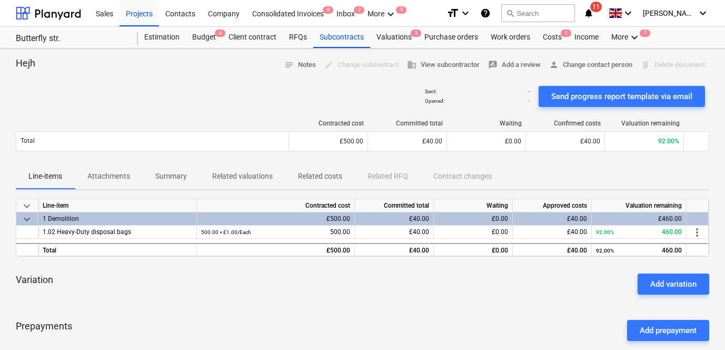
click at [318, 168] on span "Related costs" at bounding box center [321, 176] width 70 height 17
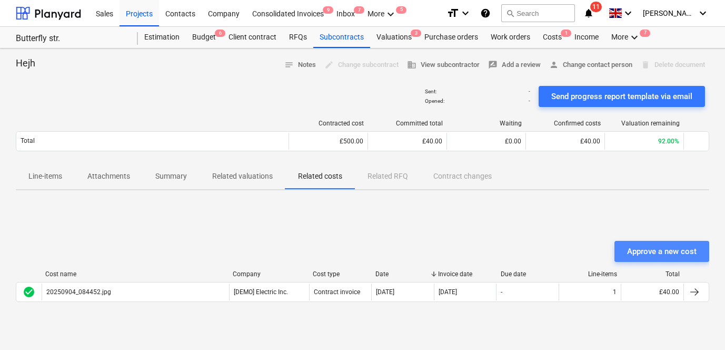
click at [626, 247] on button "Approve a new cost" at bounding box center [662, 251] width 95 height 21
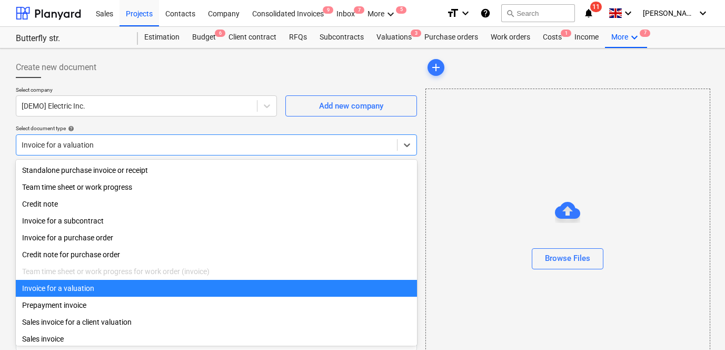
click at [201, 149] on div "Invoice for a valuation" at bounding box center [216, 144] width 401 height 21
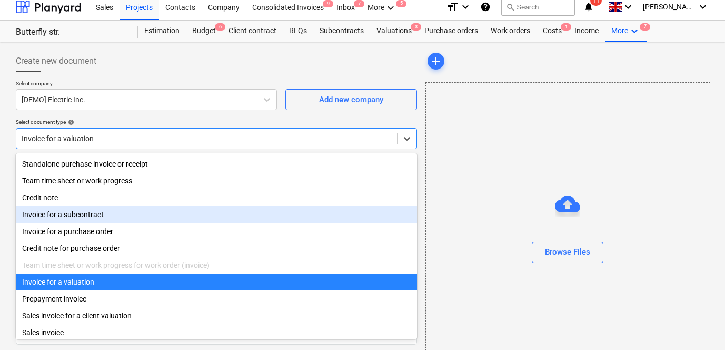
click at [146, 221] on div "Invoice for a subcontract" at bounding box center [216, 214] width 401 height 17
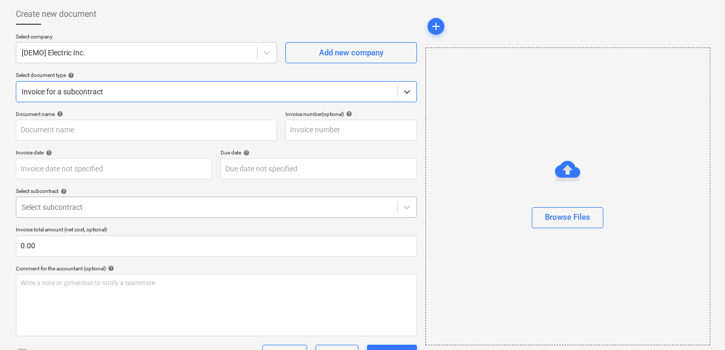
click at [164, 202] on div "Select subcontract" at bounding box center [216, 207] width 401 height 21
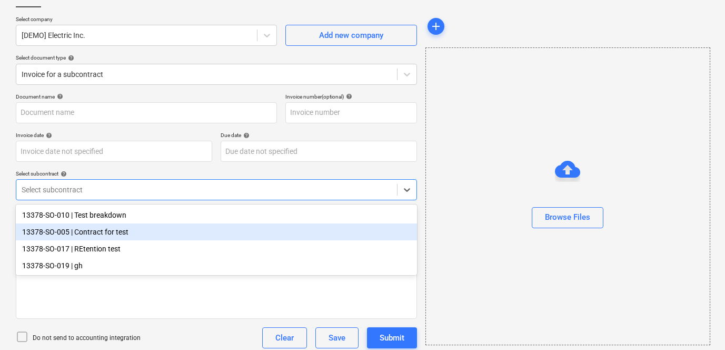
scroll to position [71, 0]
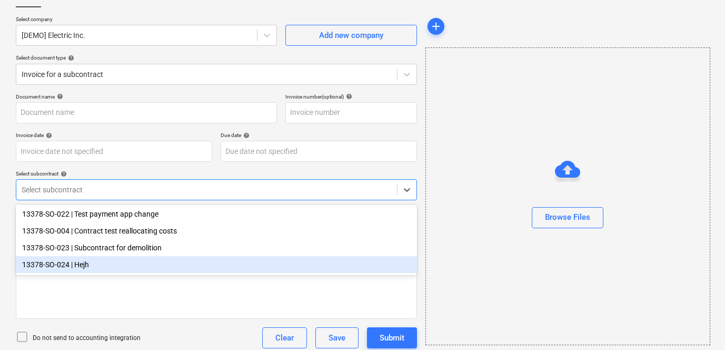
click at [129, 262] on div "13378-SO-024 | Hejh" at bounding box center [216, 264] width 401 height 17
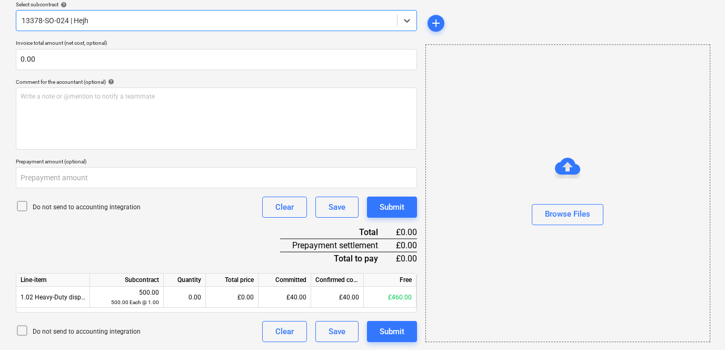
scroll to position [240, 0]
click at [329, 249] on div "Prepayment settlement" at bounding box center [337, 244] width 115 height 13
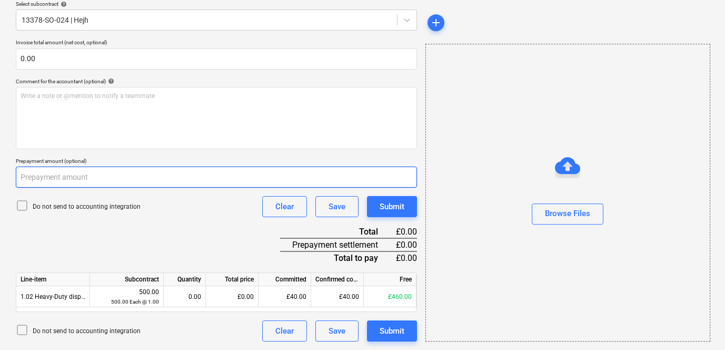
click at [67, 179] on input "number" at bounding box center [216, 176] width 401 height 21
type input "100"
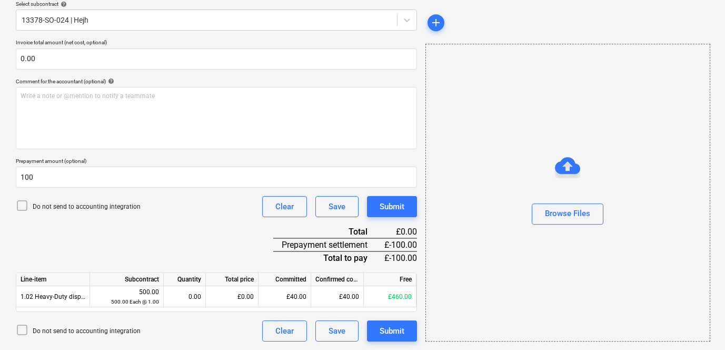
click at [54, 229] on div "Document name help Invoice number (optional) help Invoice date help Press the d…" at bounding box center [216, 133] width 401 height 418
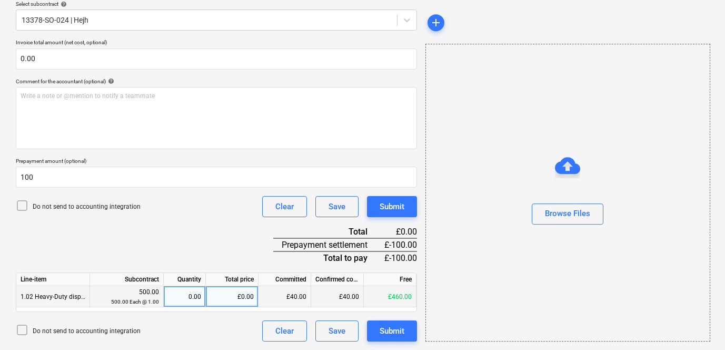
click at [250, 299] on div "£0.00" at bounding box center [232, 296] width 53 height 21
type input "200"
click at [233, 215] on div "Do not send to accounting integration Clear Save Submit" at bounding box center [216, 206] width 401 height 21
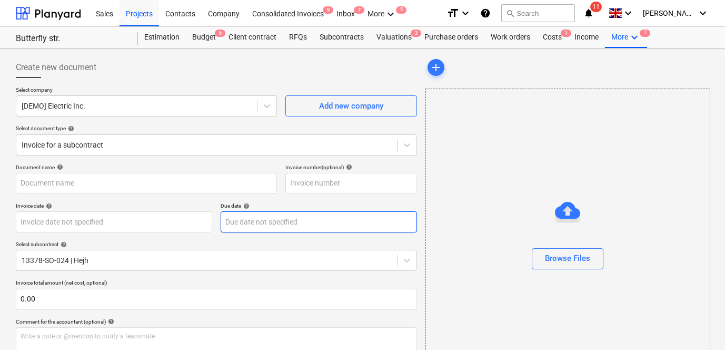
scroll to position [6, 0]
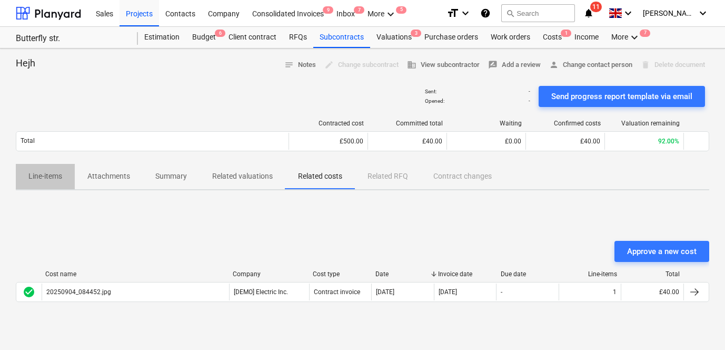
click at [59, 173] on p "Line-items" at bounding box center [45, 176] width 34 height 11
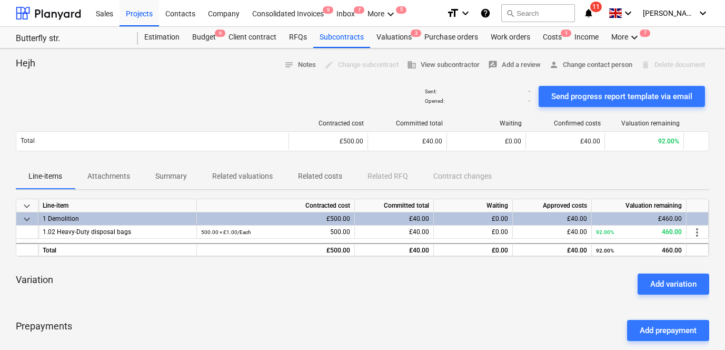
scroll to position [132, 0]
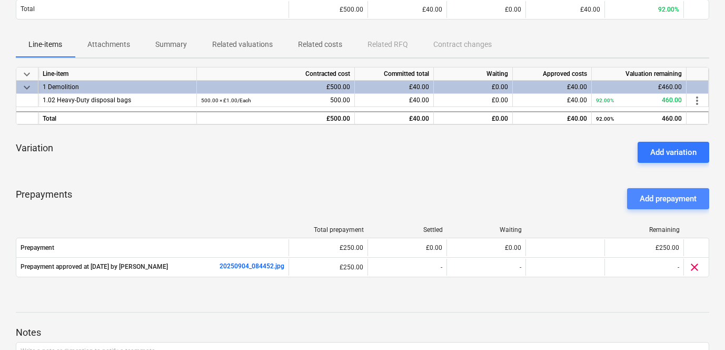
click at [640, 196] on div "Add prepayment" at bounding box center [668, 199] width 57 height 14
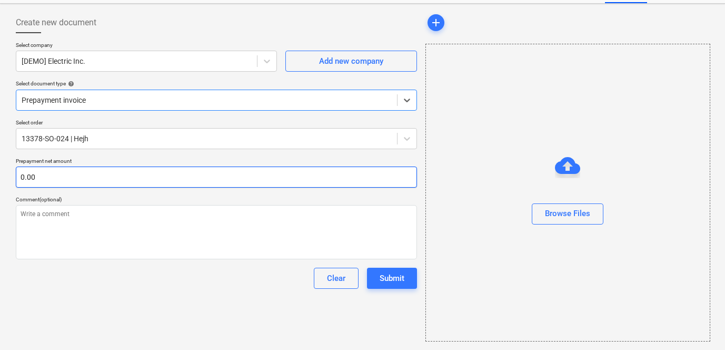
type textarea "x"
